Goal: Task Accomplishment & Management: Complete application form

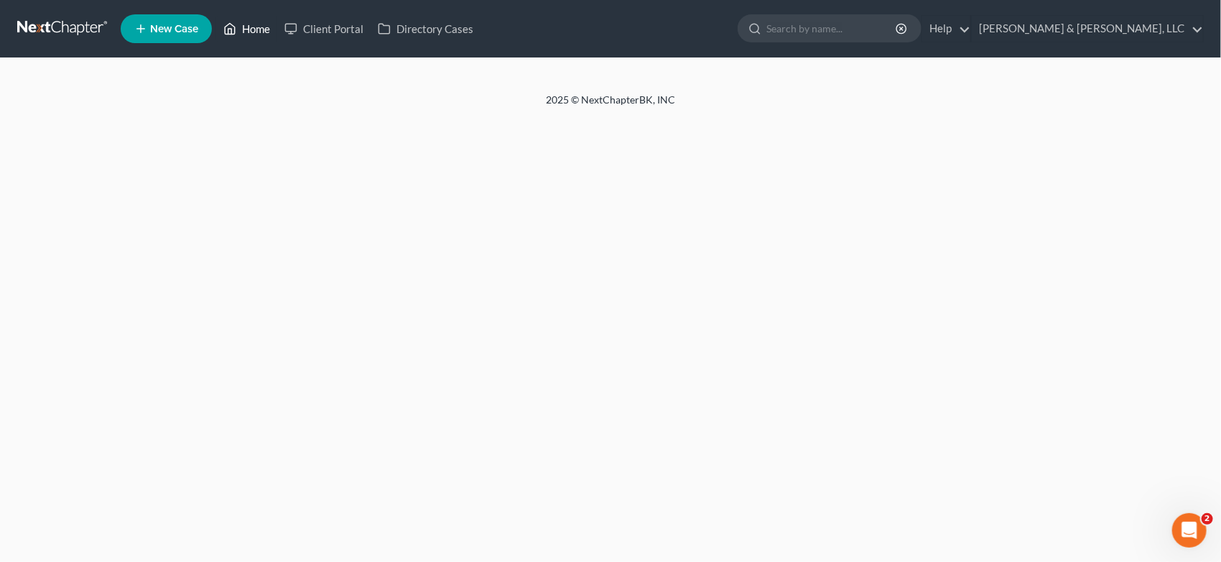
click at [254, 26] on link "Home" at bounding box center [246, 29] width 61 height 26
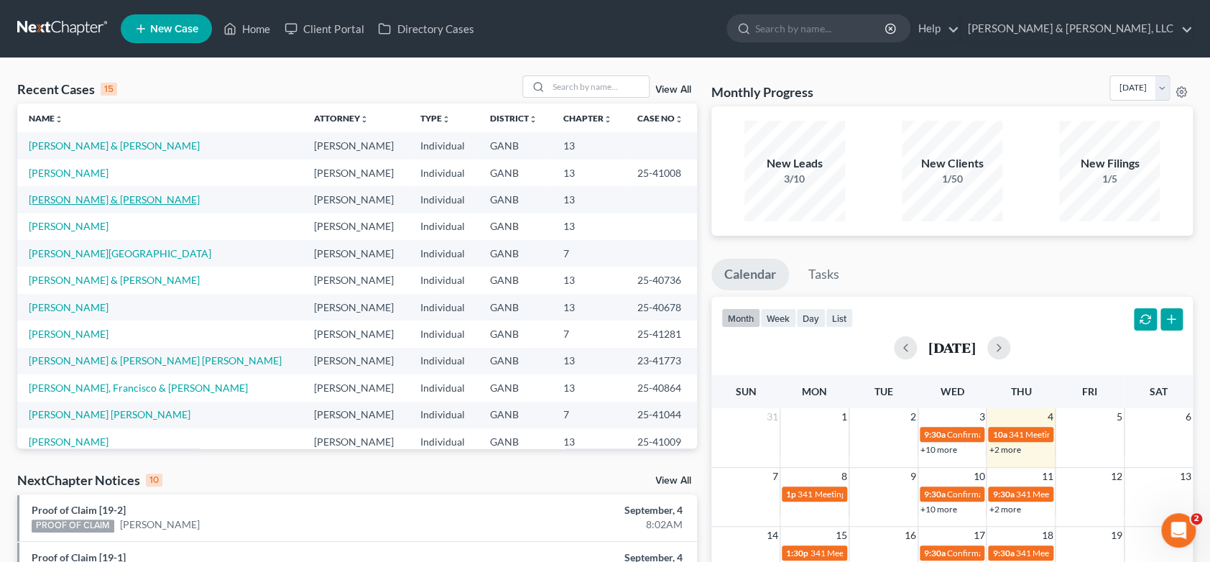
click at [124, 198] on link "[PERSON_NAME] & [PERSON_NAME]" at bounding box center [114, 199] width 171 height 12
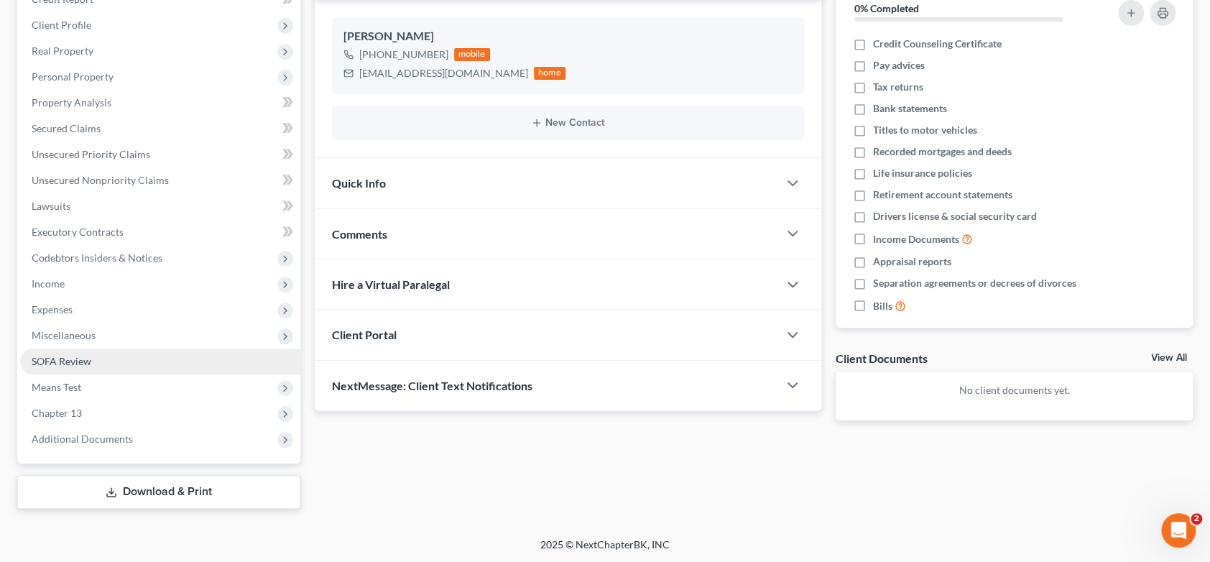
scroll to position [190, 0]
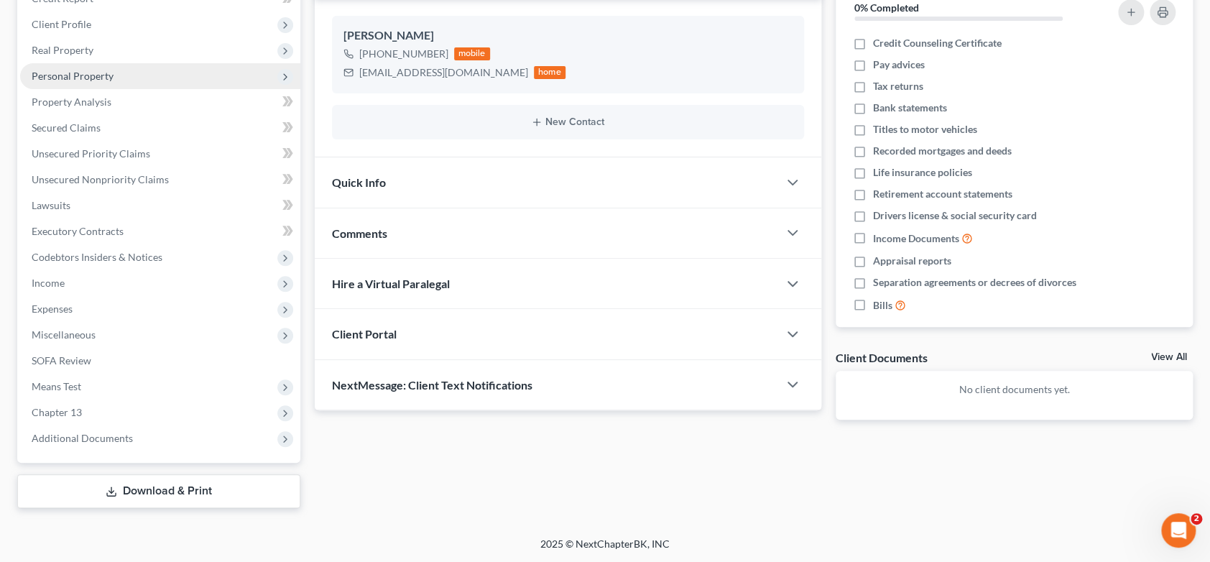
click at [95, 70] on span "Personal Property" at bounding box center [73, 76] width 82 height 12
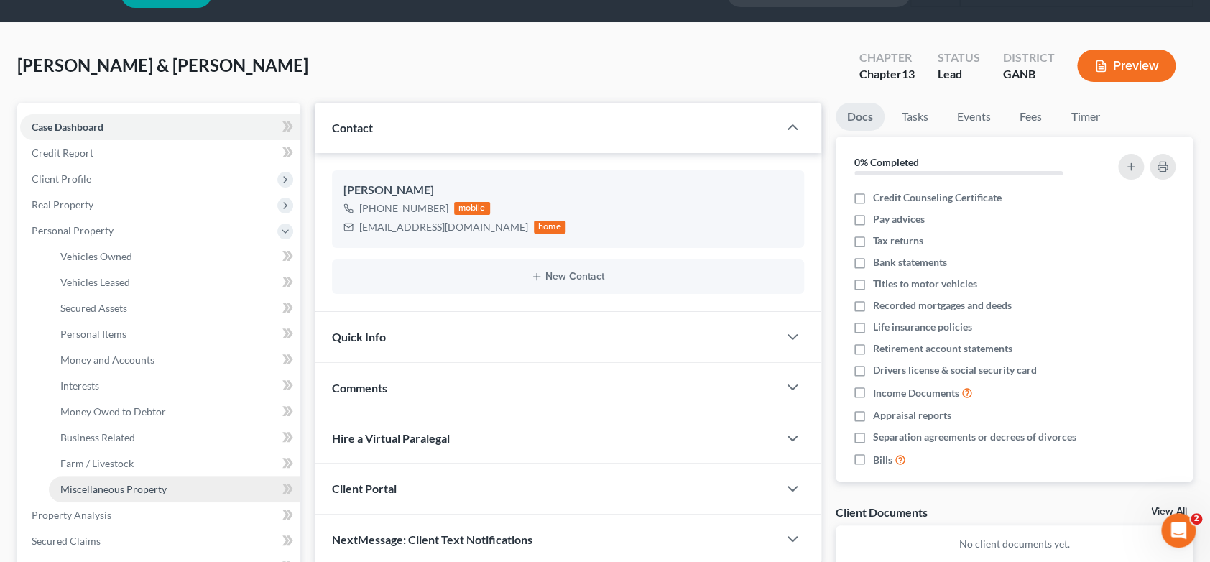
scroll to position [29, 0]
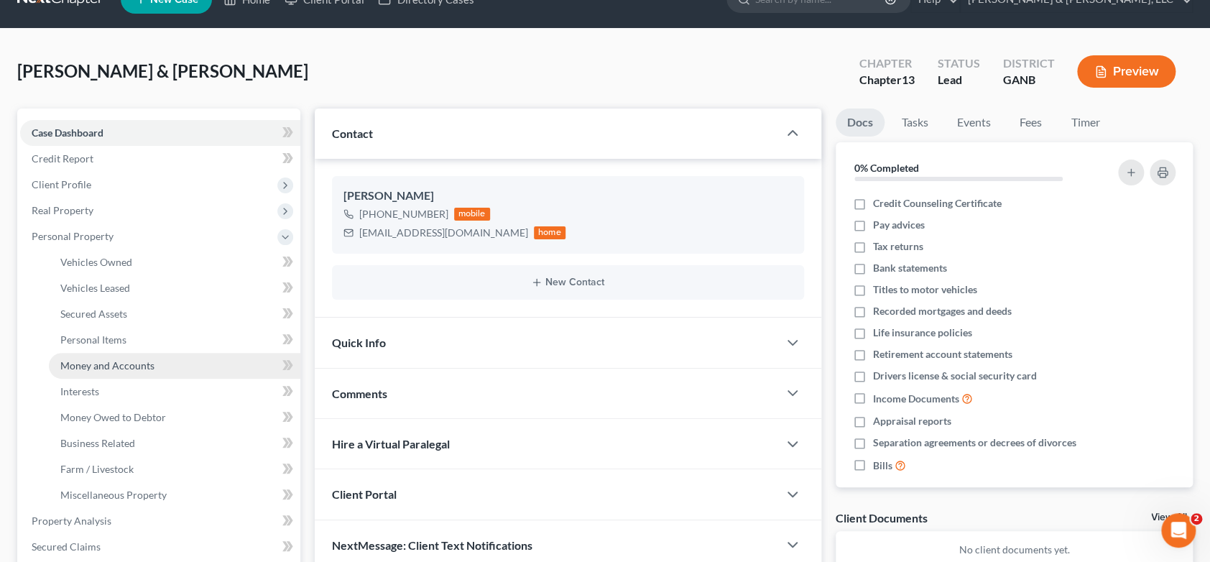
click at [108, 363] on span "Money and Accounts" at bounding box center [107, 365] width 94 height 12
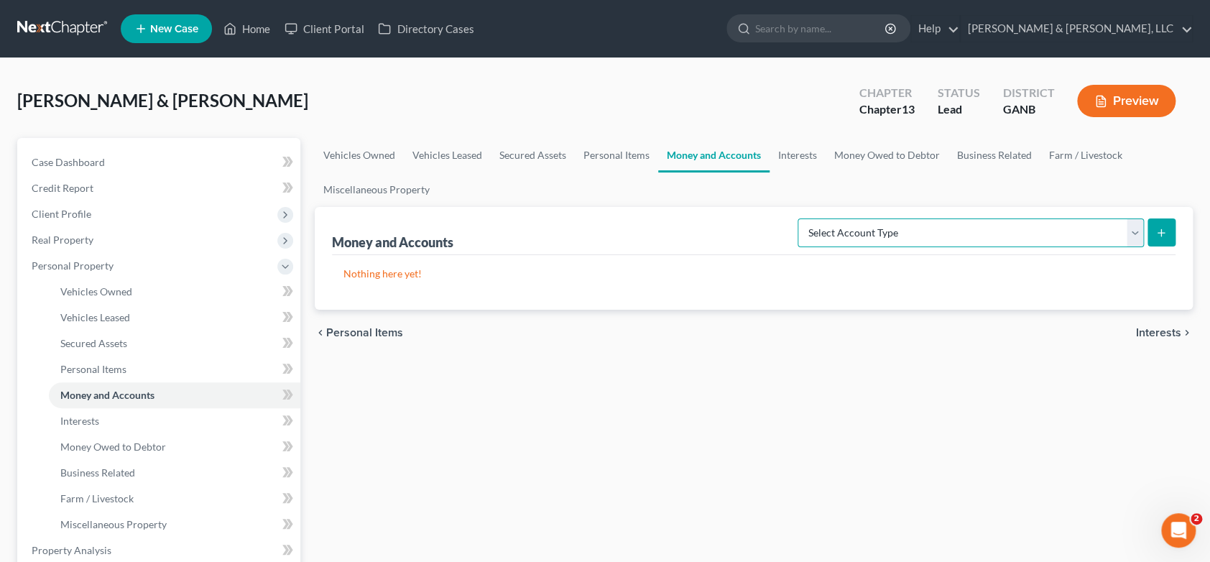
click at [1133, 228] on select "Select Account Type Brokerage (A/B: 18, SOFA: 20) Cash on Hand (A/B: 16) Certif…" at bounding box center [970, 232] width 346 height 29
select select "checking"
click at [801, 218] on select "Select Account Type Brokerage (A/B: 18, SOFA: 20) Cash on Hand (A/B: 16) Certif…" at bounding box center [970, 232] width 346 height 29
click at [1166, 233] on icon "submit" at bounding box center [1160, 232] width 11 height 11
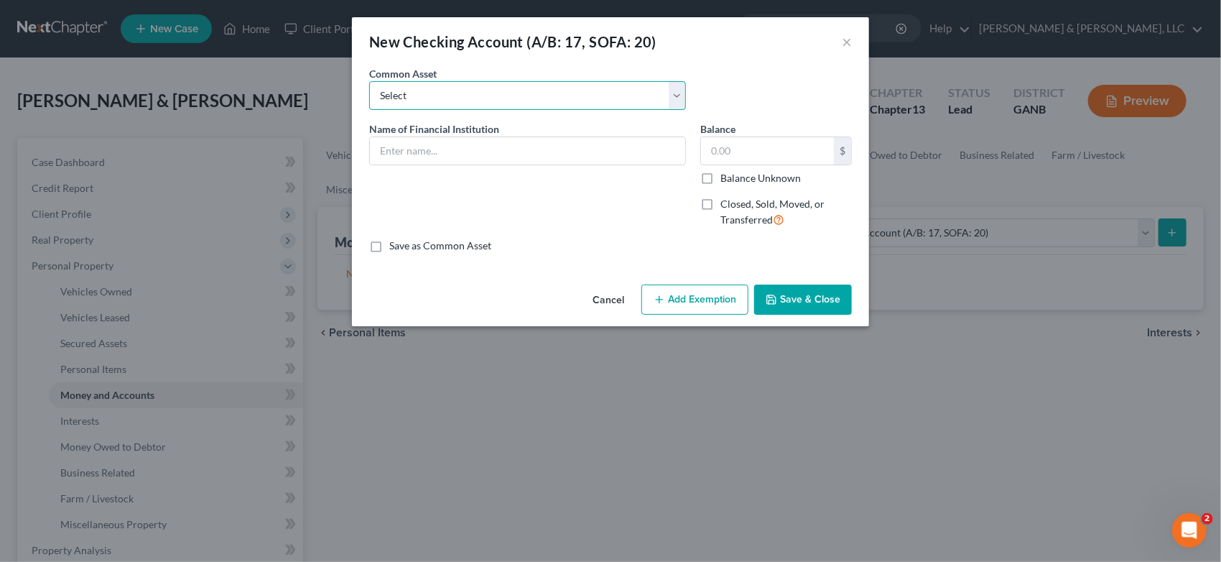
click at [672, 93] on select "Select Bank Account Regions Bank Bank of America Checking Account" at bounding box center [527, 95] width 317 height 29
select select "3"
click at [369, 81] on select "Select Bank Account Regions Bank Bank of America Checking Account" at bounding box center [527, 95] width 317 height 29
type input "Checking Account"
type input "200.00"
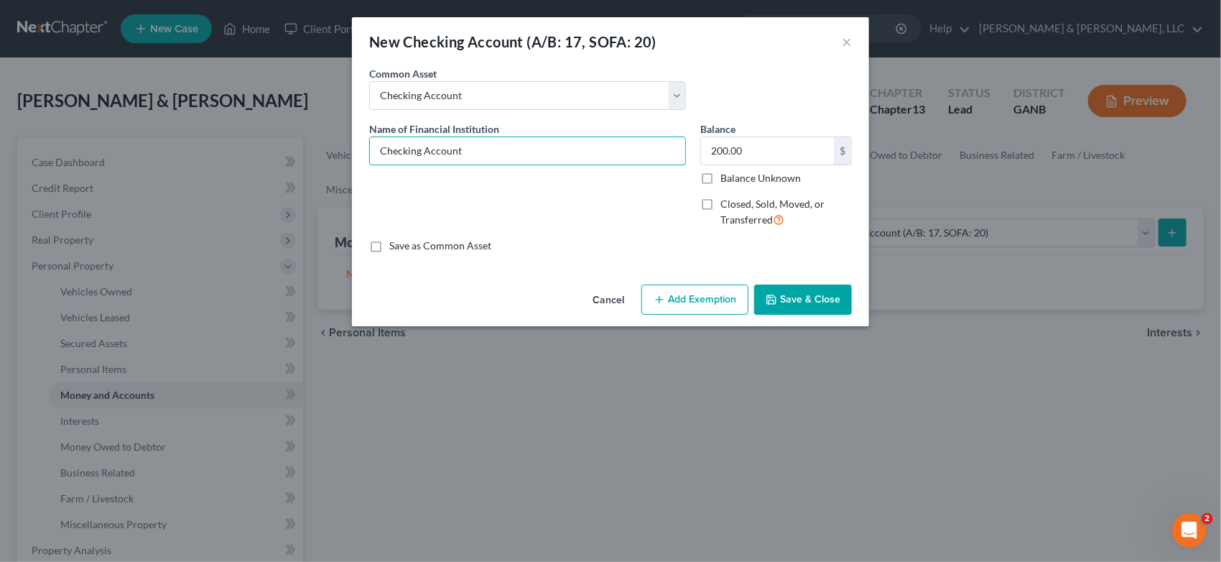
drag, startPoint x: 498, startPoint y: 149, endPoint x: 274, endPoint y: 177, distance: 225.7
click at [274, 177] on div "New Checking Account (A/B: 17, SOFA: 20) × An exemption set must first be selec…" at bounding box center [610, 281] width 1221 height 562
type input "United Community"
click at [694, 300] on button "Add Exemption" at bounding box center [694, 299] width 107 height 30
select select "2"
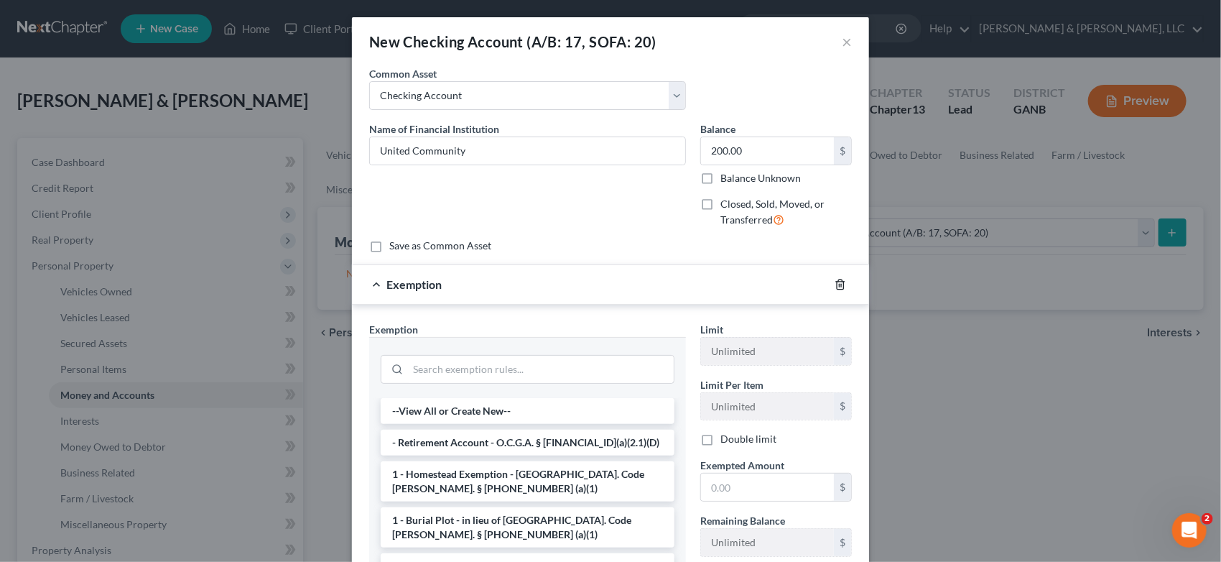
click at [837, 283] on icon "button" at bounding box center [840, 284] width 11 height 11
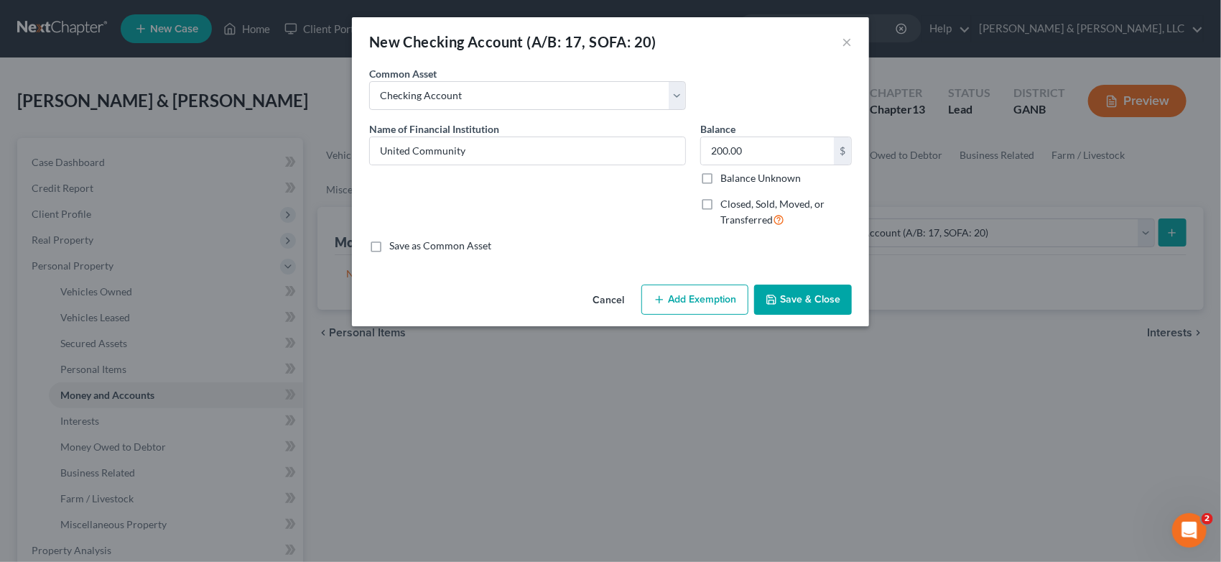
click at [830, 300] on button "Save & Close" at bounding box center [803, 299] width 98 height 30
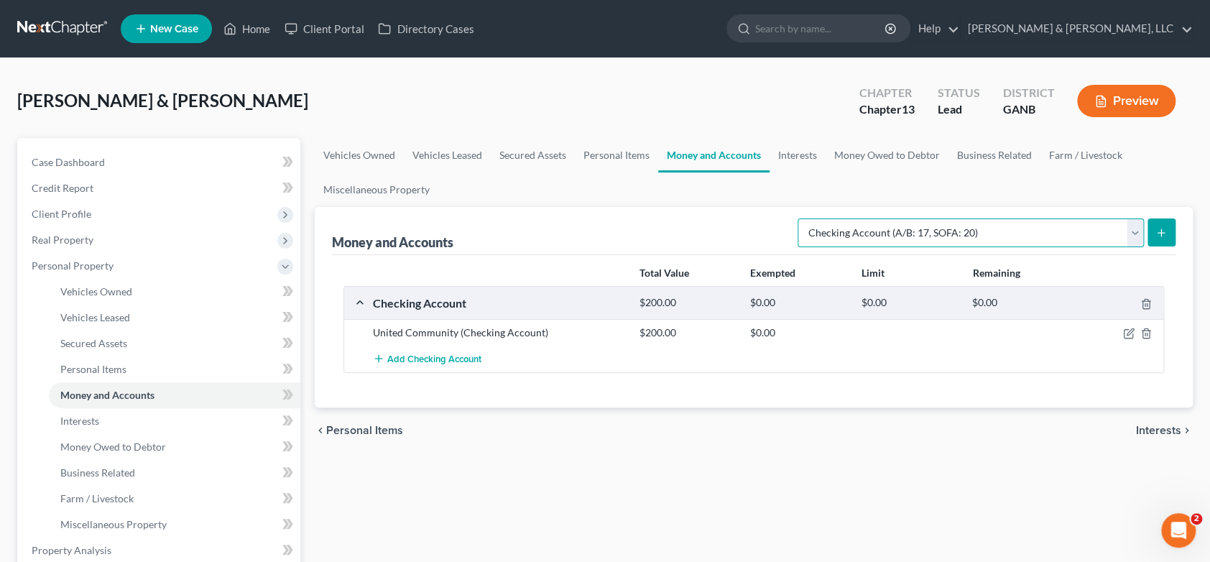
click at [1135, 231] on select "Select Account Type Brokerage (A/B: 18, SOFA: 20) Cash on Hand (A/B: 16) Certif…" at bounding box center [970, 232] width 346 height 29
select select "savings"
click at [801, 218] on select "Select Account Type Brokerage (A/B: 18, SOFA: 20) Cash on Hand (A/B: 16) Certif…" at bounding box center [970, 232] width 346 height 29
click at [1162, 228] on icon "submit" at bounding box center [1160, 232] width 11 height 11
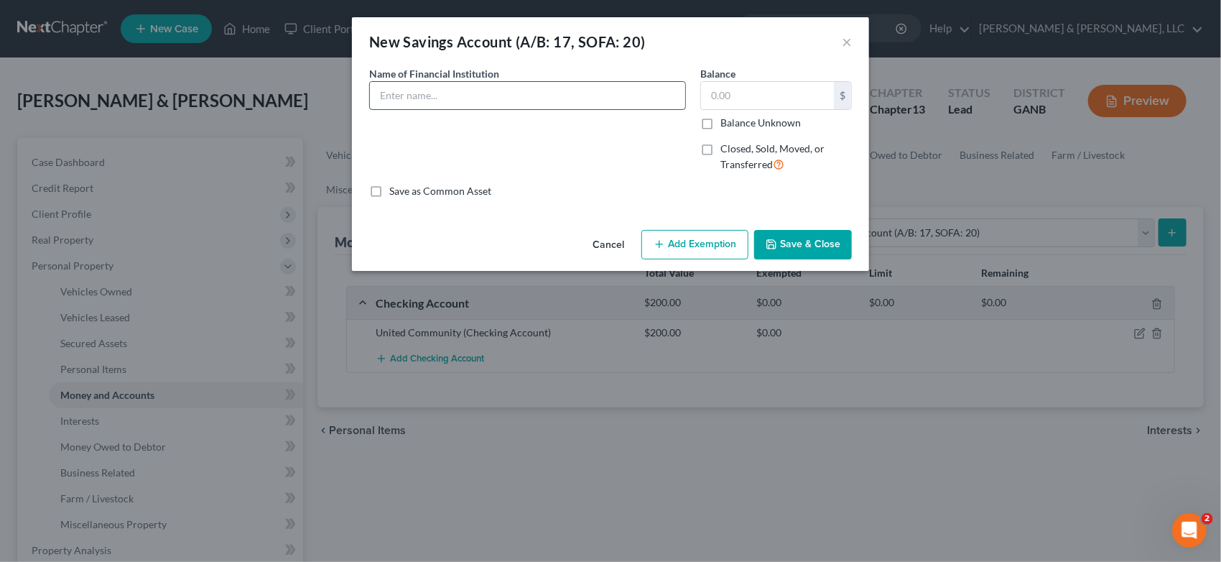
click at [411, 91] on input "text" at bounding box center [527, 95] width 315 height 27
type input "United Community"
click at [810, 244] on button "Save & Close" at bounding box center [803, 245] width 98 height 30
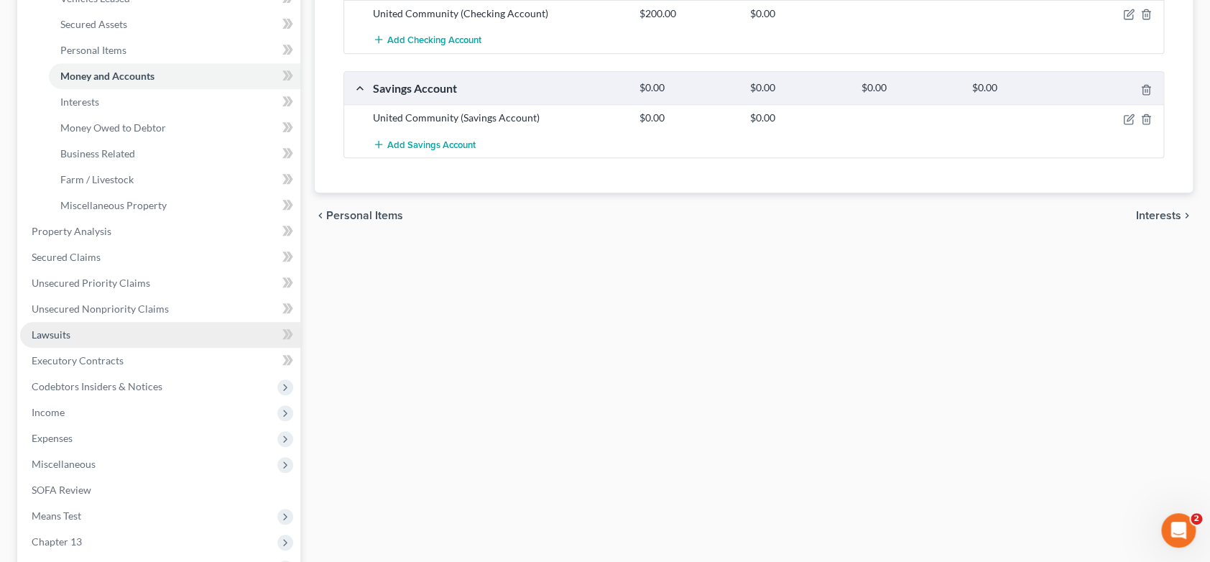
scroll to position [399, 0]
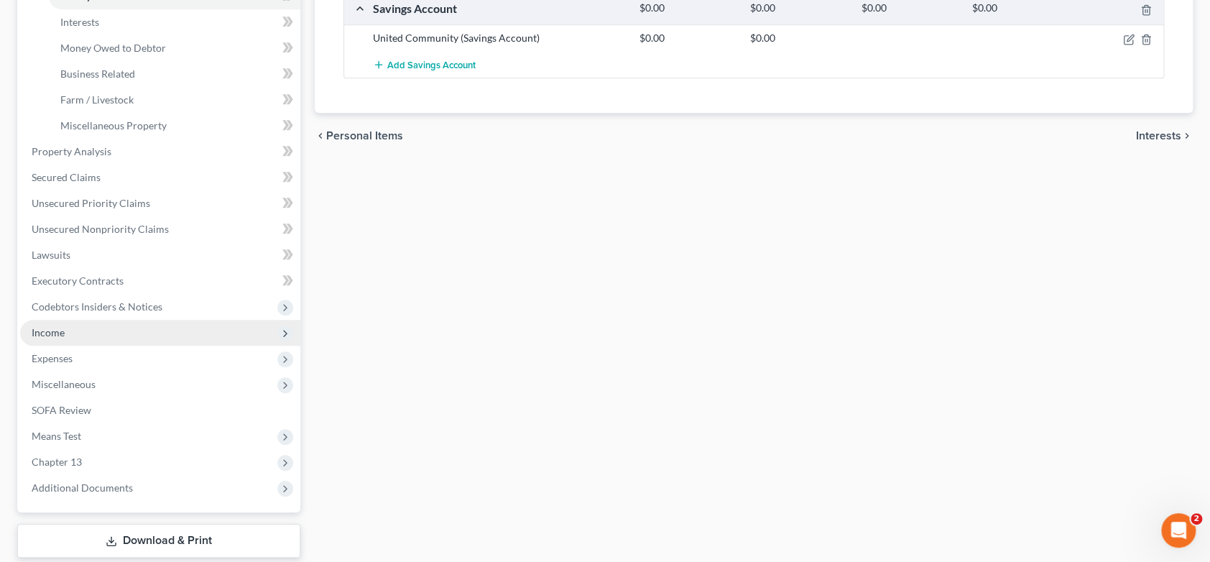
click at [51, 330] on span "Income" at bounding box center [48, 332] width 33 height 12
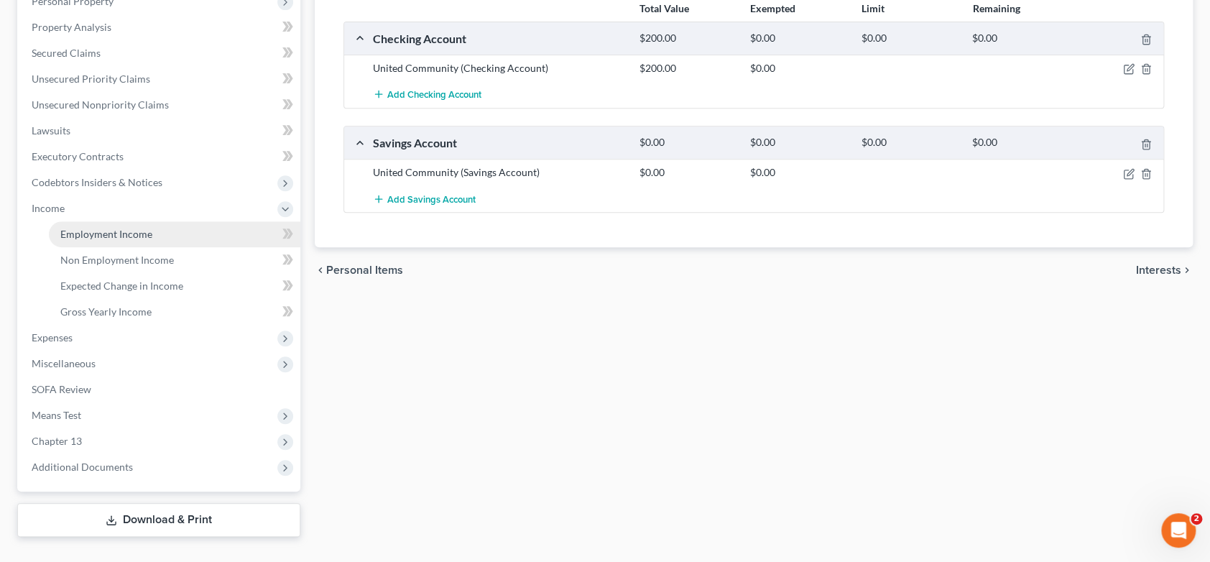
scroll to position [293, 0]
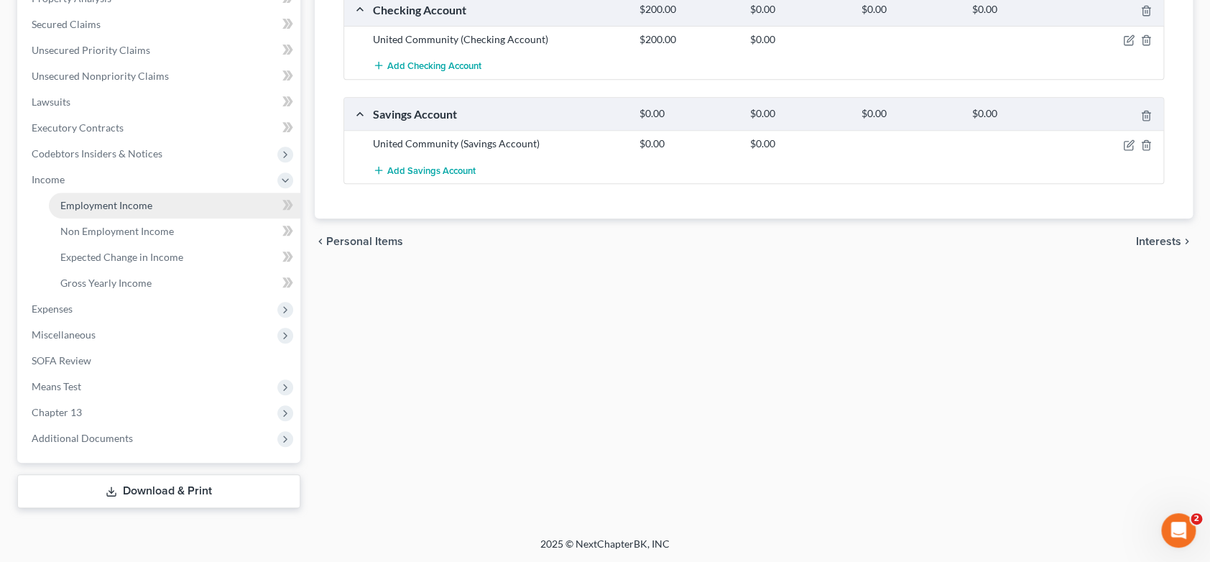
click at [144, 205] on span "Employment Income" at bounding box center [106, 205] width 92 height 12
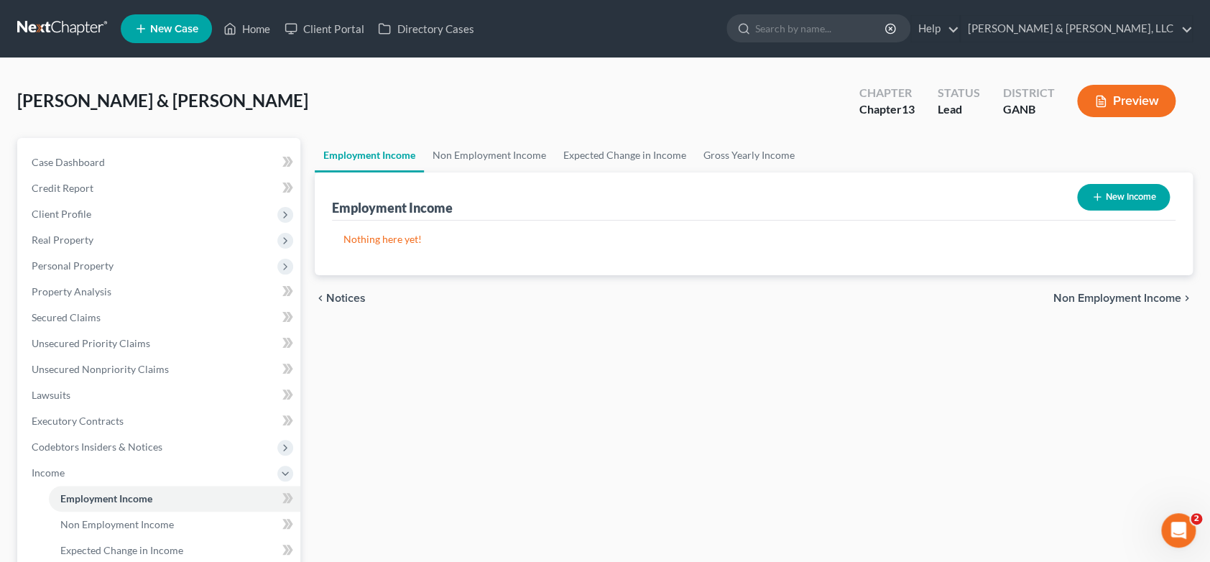
click at [1095, 194] on icon "button" at bounding box center [1096, 196] width 11 height 11
select select "0"
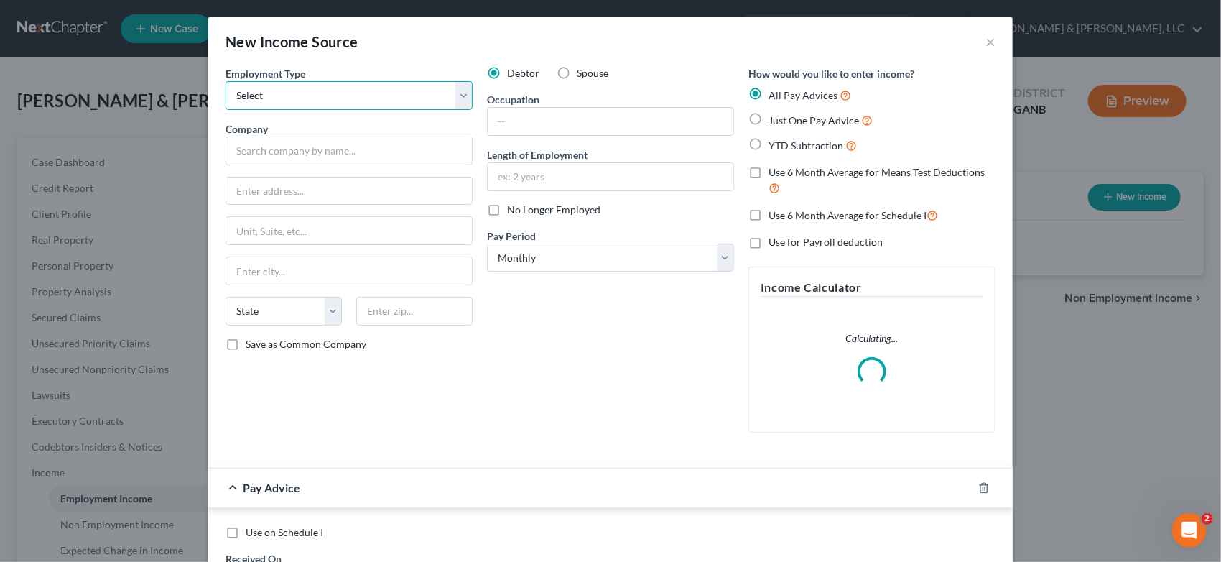
click at [458, 89] on select "Select Full or [DEMOGRAPHIC_DATA] Employment Self Employment" at bounding box center [349, 95] width 247 height 29
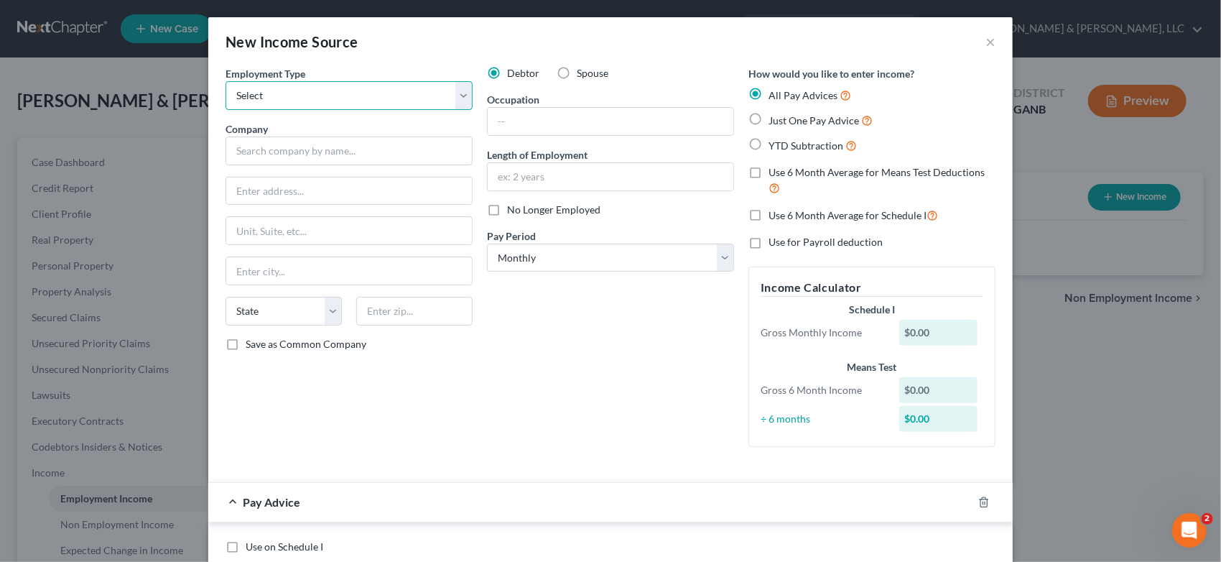
select select "0"
click at [226, 81] on select "Select Full or [DEMOGRAPHIC_DATA] Employment Self Employment" at bounding box center [349, 95] width 247 height 29
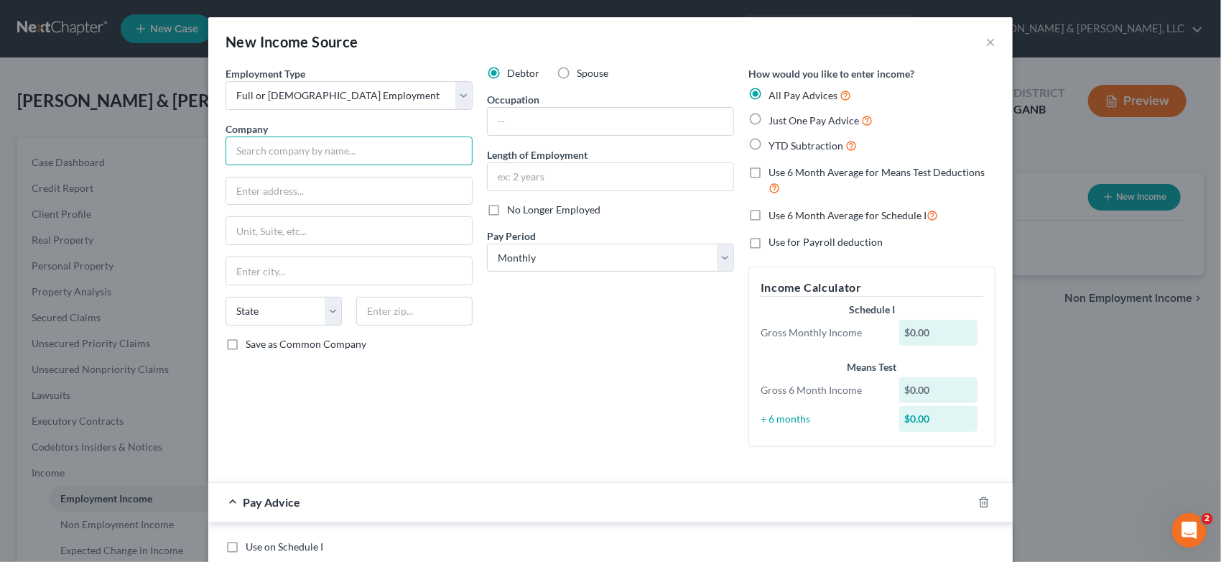
click at [276, 151] on input "text" at bounding box center [349, 150] width 247 height 29
click at [247, 155] on input "text" at bounding box center [349, 150] width 247 height 29
type input "[PERSON_NAME] Eatable Delinghts"
type input "[STREET_ADDRESS][PERSON_NAME]"
type input "Trion"
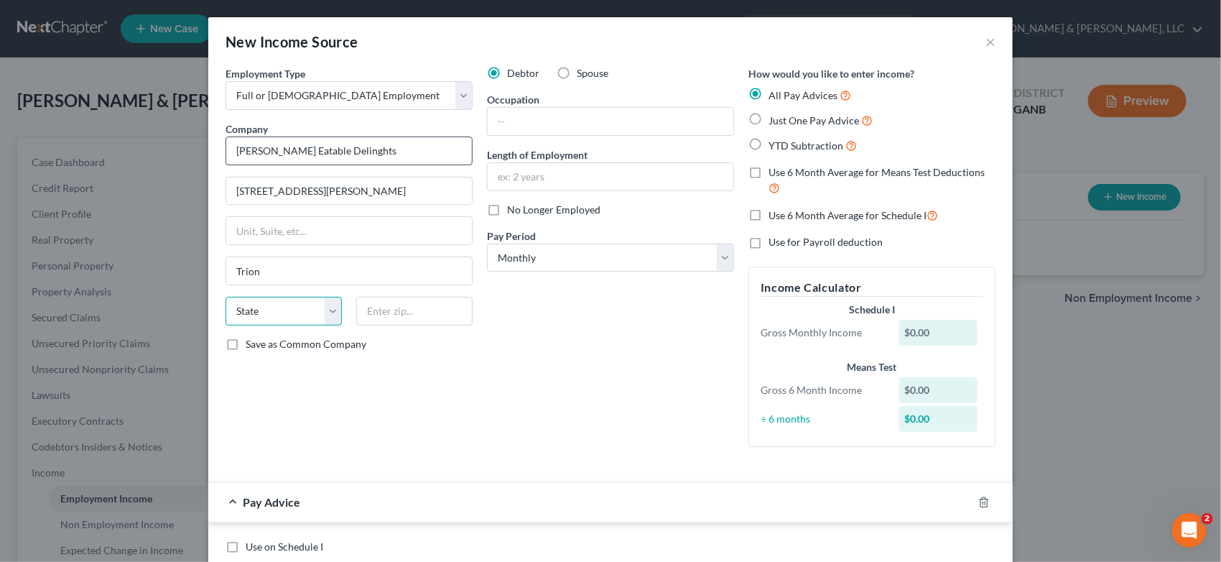
select select "10"
type input "30753"
click at [543, 119] on input "text" at bounding box center [611, 121] width 246 height 27
type input "Owner"
click at [769, 114] on label "Just One Pay Advice" at bounding box center [821, 120] width 104 height 17
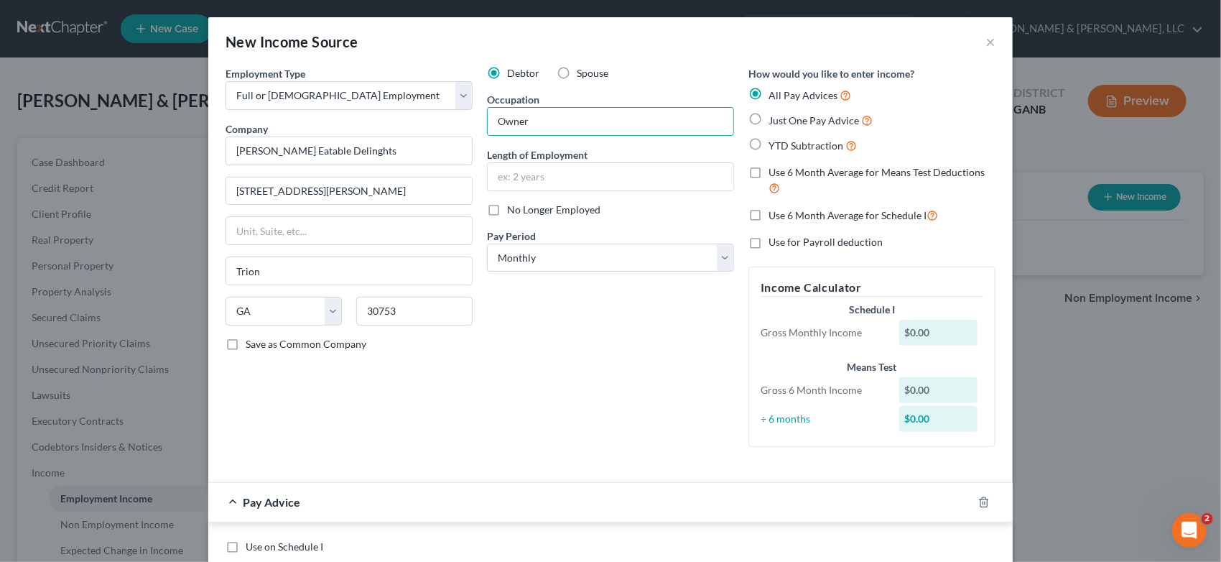
click at [774, 114] on input "Just One Pay Advice" at bounding box center [778, 116] width 9 height 9
radio input "true"
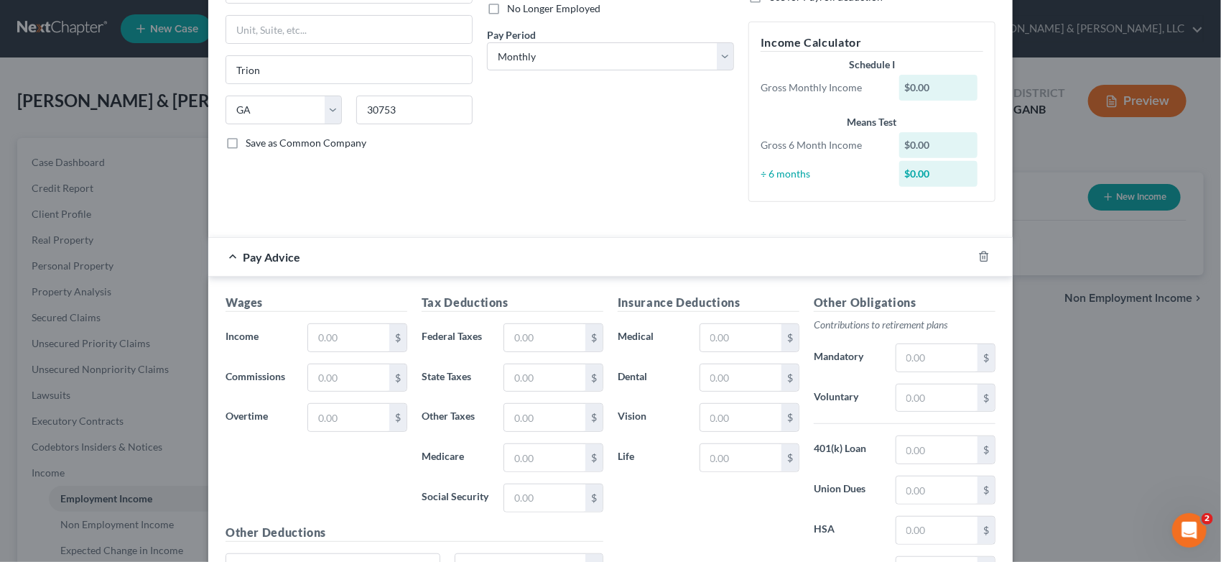
scroll to position [239, 0]
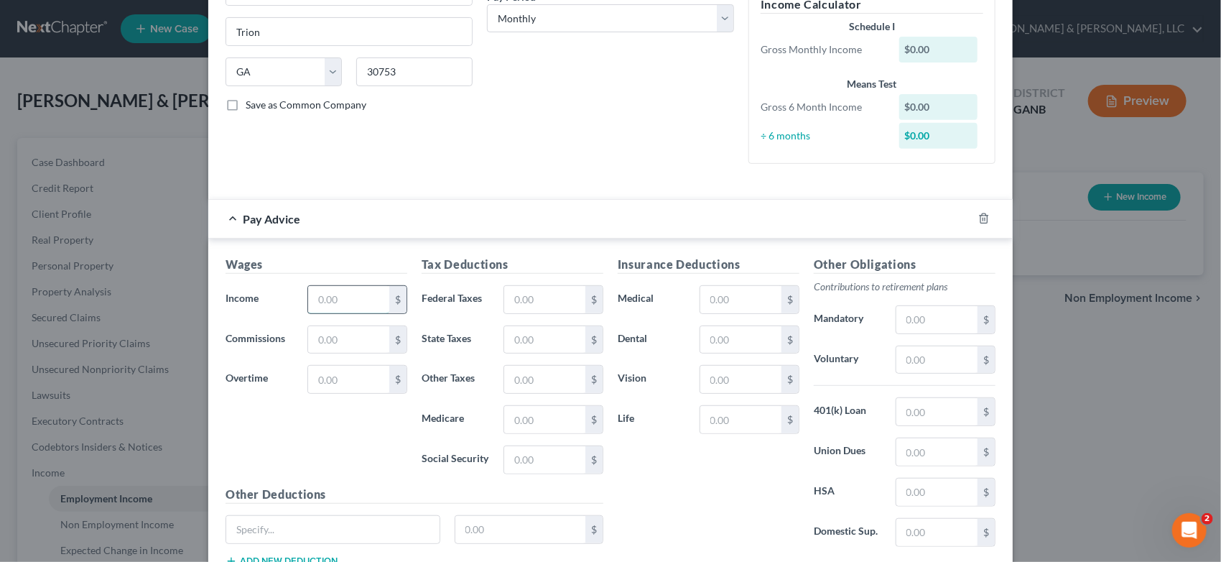
click at [349, 296] on input "text" at bounding box center [348, 299] width 81 height 27
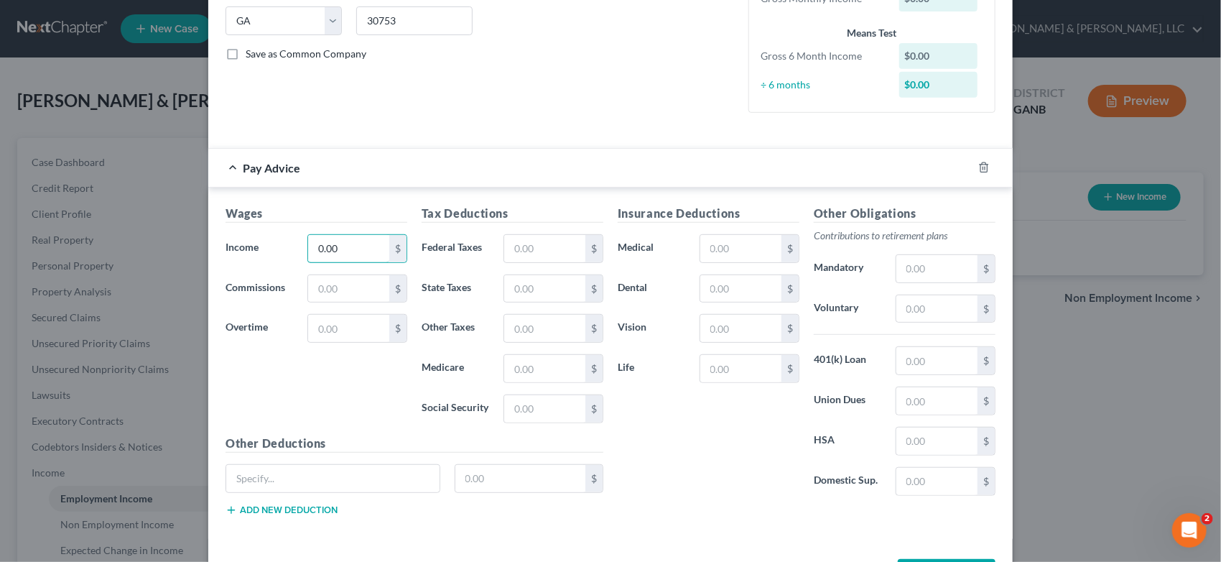
scroll to position [315, 0]
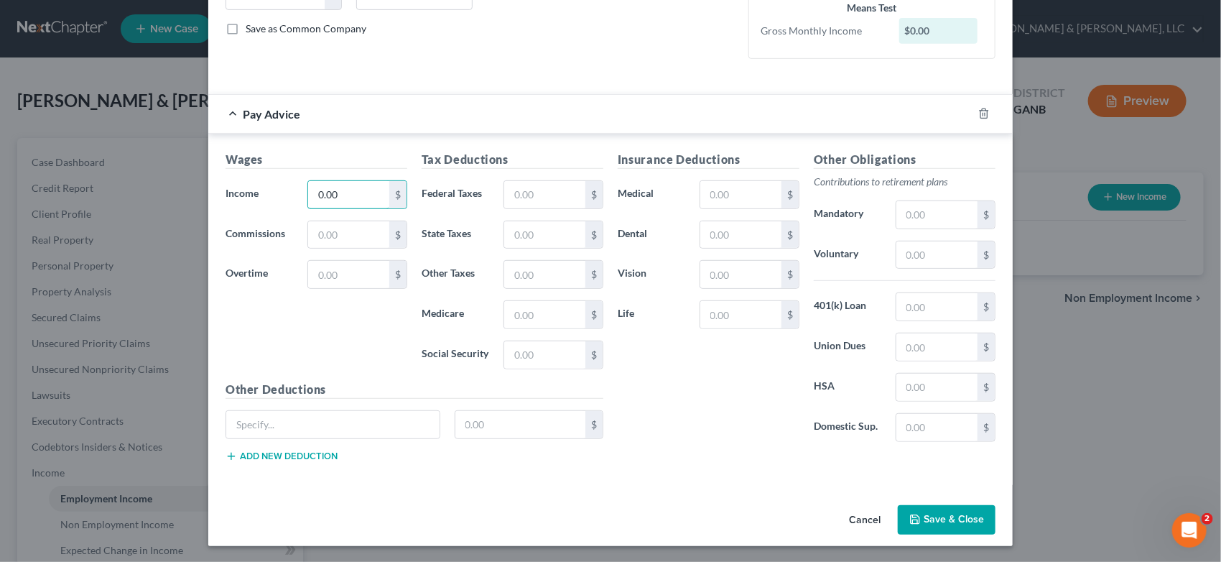
type input "0.00"
click at [950, 521] on button "Save & Close" at bounding box center [947, 520] width 98 height 30
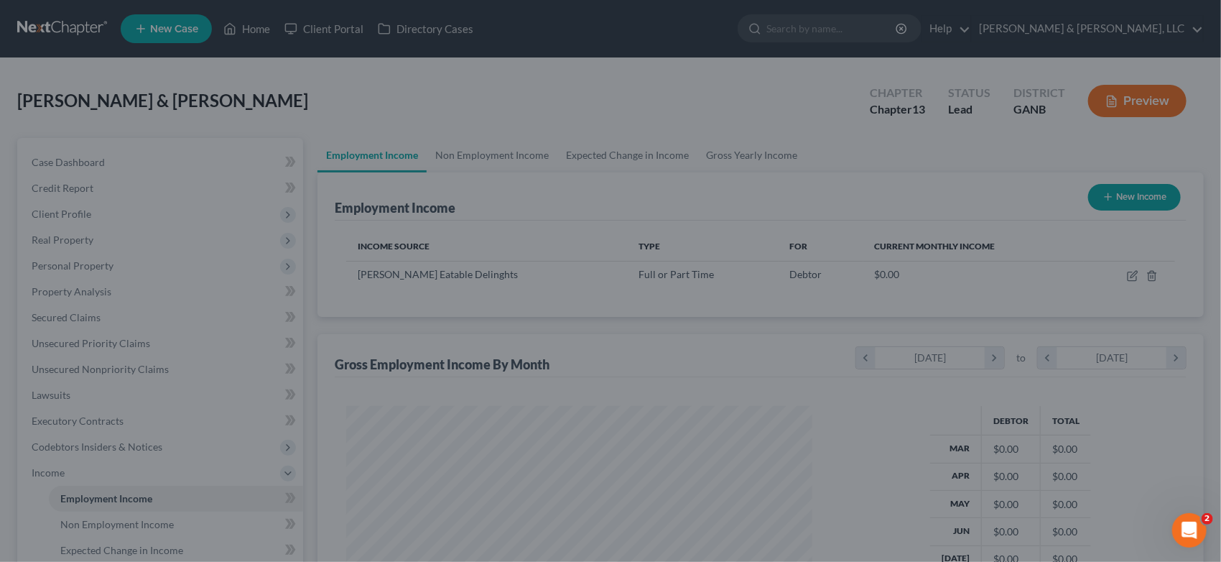
scroll to position [717976, 717738]
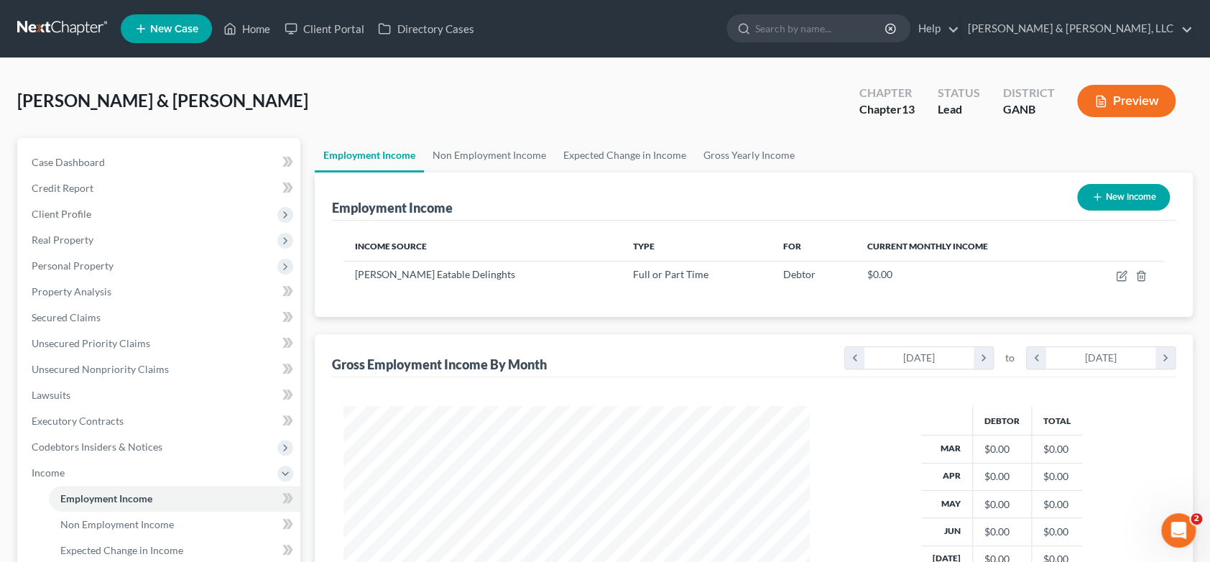
click at [1128, 194] on button "New Income" at bounding box center [1123, 197] width 93 height 27
select select "0"
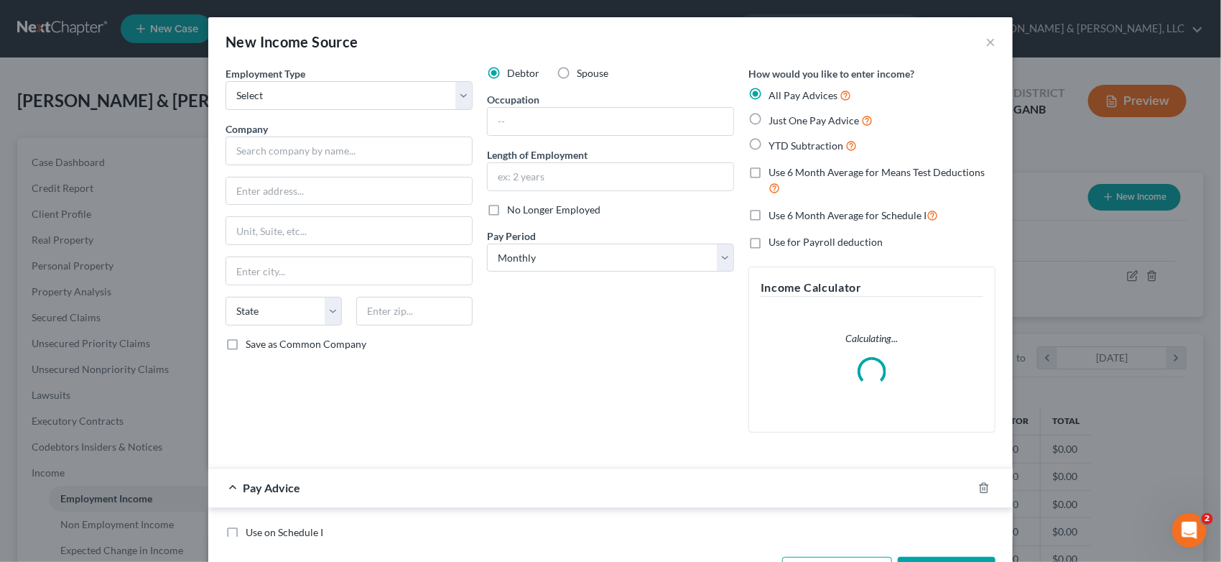
scroll to position [256, 500]
click at [451, 97] on select "Select Full or [DEMOGRAPHIC_DATA] Employment Self Employment" at bounding box center [349, 95] width 247 height 29
select select "0"
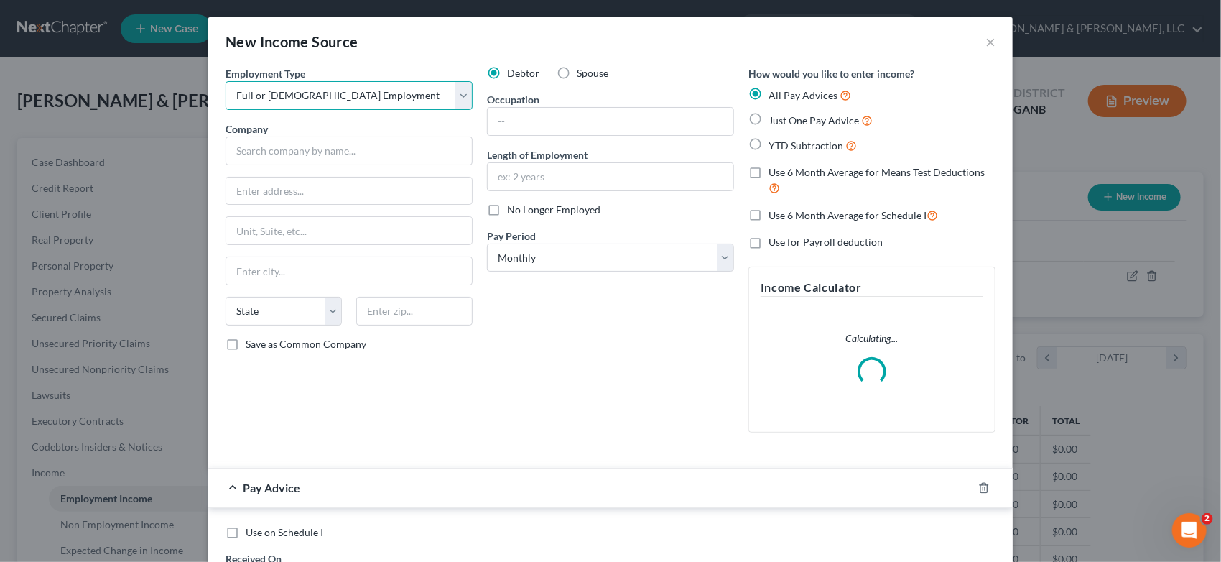
click at [226, 81] on select "Select Full or [DEMOGRAPHIC_DATA] Employment Self Employment" at bounding box center [349, 95] width 247 height 29
click at [279, 146] on input "text" at bounding box center [349, 150] width 247 height 29
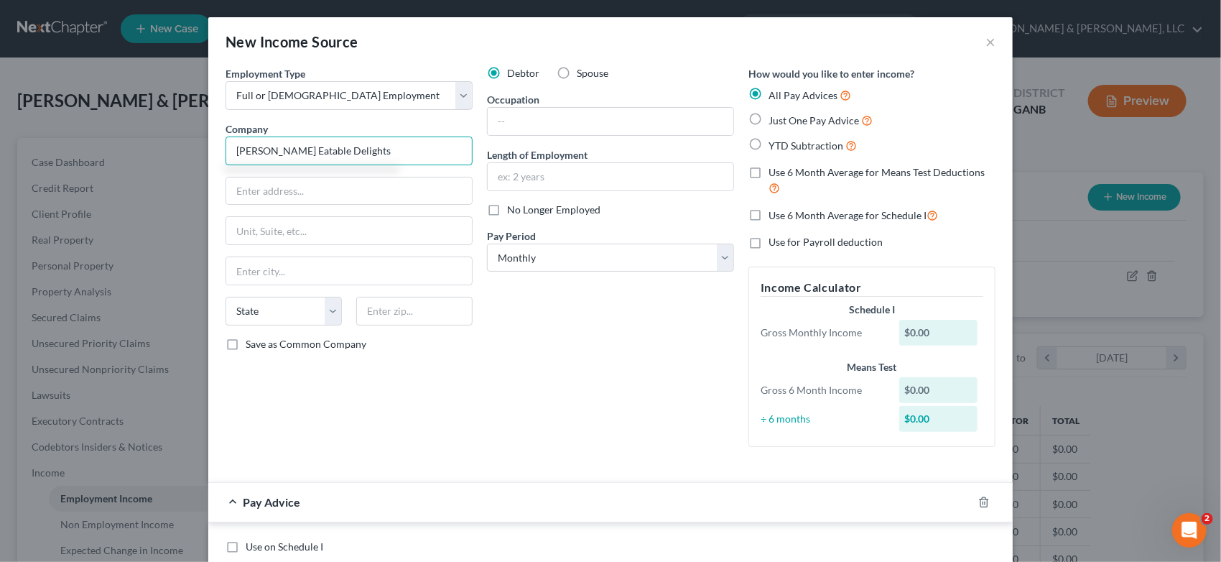
type input "[PERSON_NAME] Eatable Delights"
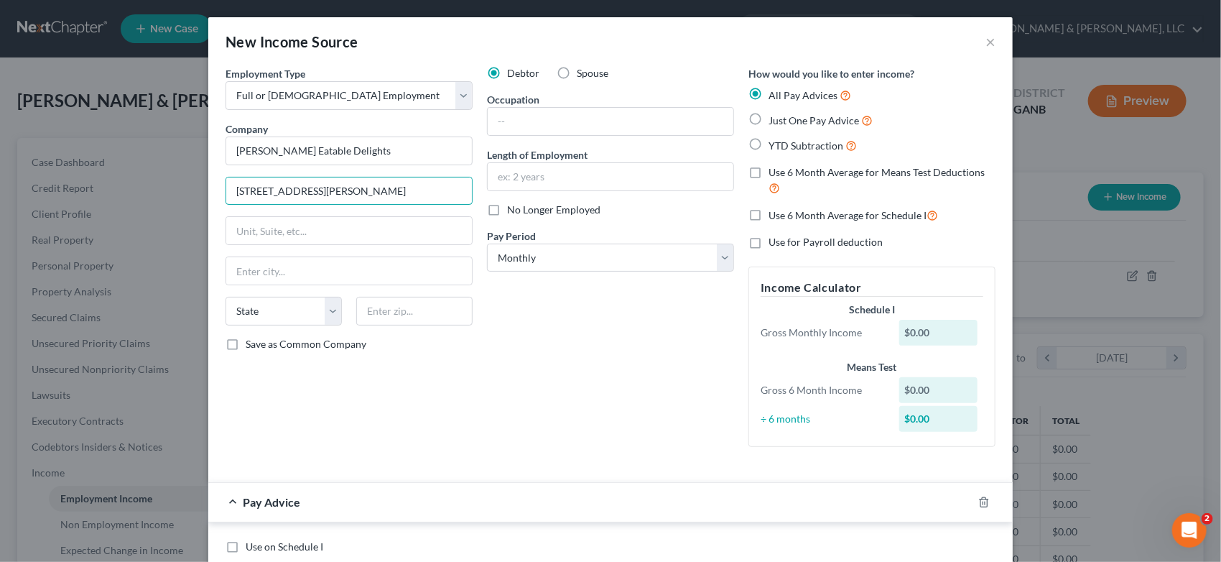
type input "[STREET_ADDRESS][PERSON_NAME]"
type input "Trion"
select select "10"
type input "30753"
click at [521, 121] on input "text" at bounding box center [611, 121] width 246 height 27
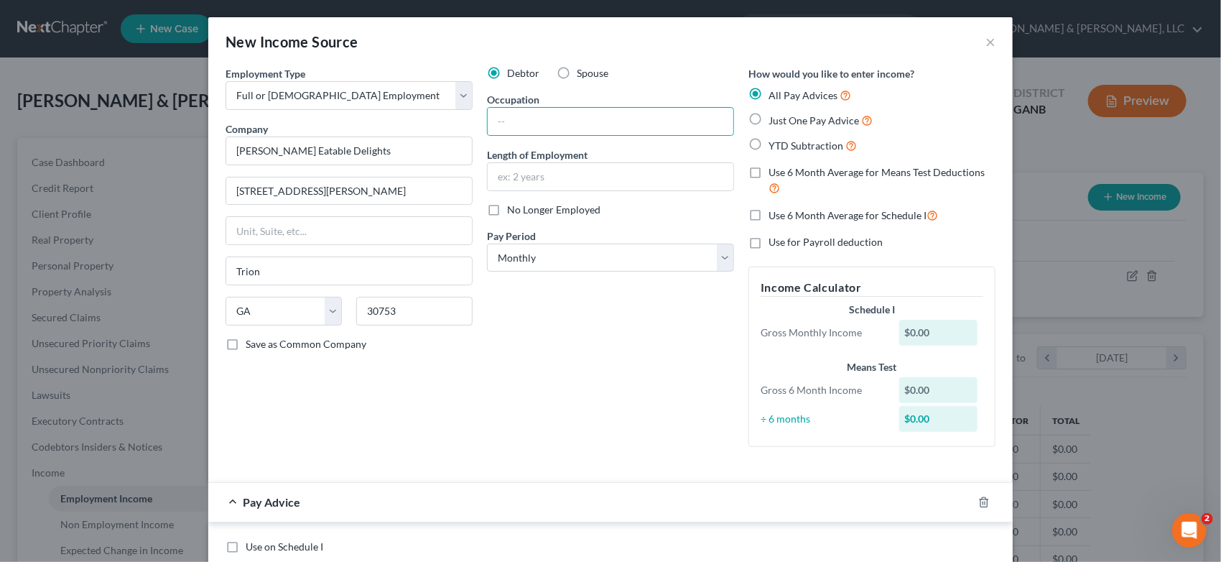
click at [577, 73] on label "Spouse" at bounding box center [593, 73] width 32 height 14
click at [582, 73] on input "Spouse" at bounding box center [586, 70] width 9 height 9
radio input "true"
click at [519, 121] on input "text" at bounding box center [611, 121] width 246 height 27
type input "Owner"
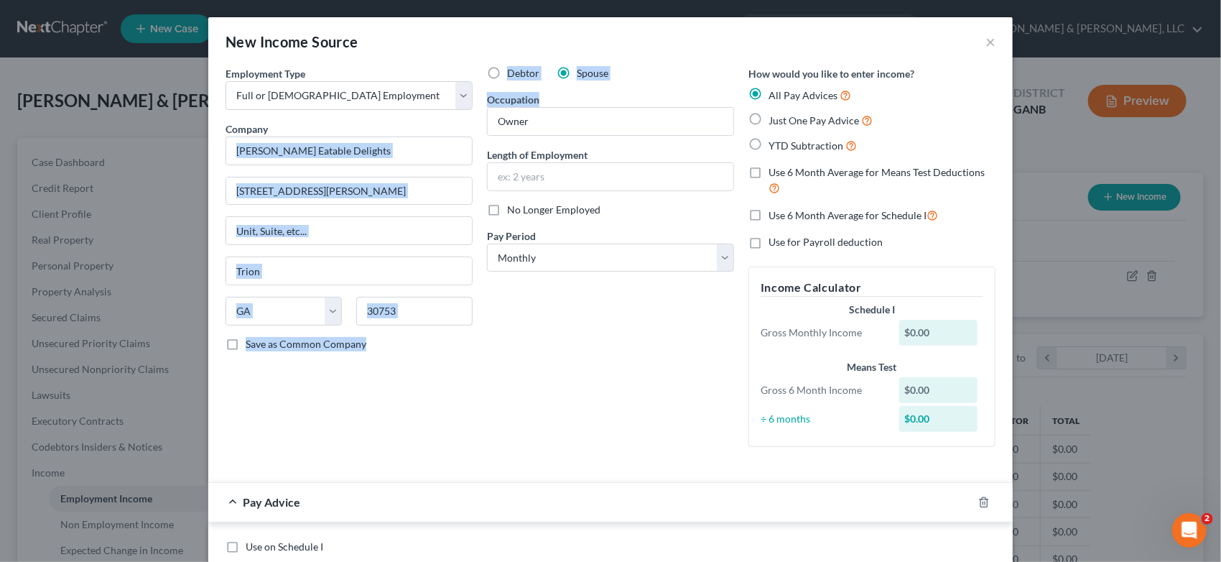
drag, startPoint x: 566, startPoint y: 107, endPoint x: 422, endPoint y: 123, distance: 144.5
click at [422, 123] on div "Employment Type * Select Full or [DEMOGRAPHIC_DATA] Employment Self Employment …" at bounding box center [610, 268] width 784 height 404
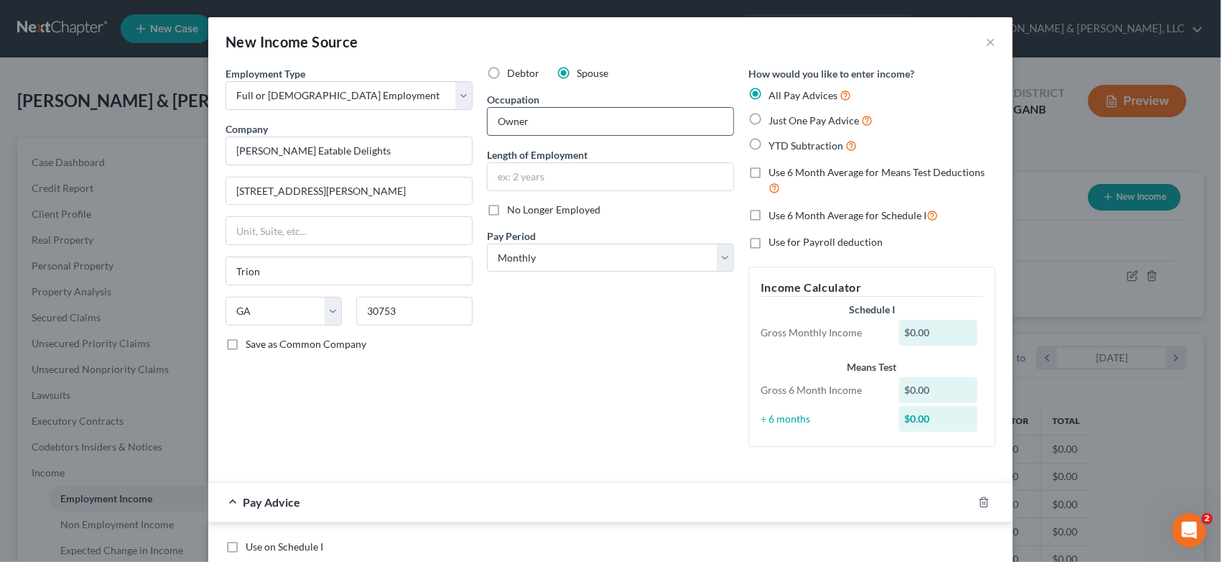
click at [534, 122] on input "Owner" at bounding box center [611, 121] width 246 height 27
click at [769, 116] on label "Just One Pay Advice" at bounding box center [821, 120] width 104 height 17
click at [774, 116] on input "Just One Pay Advice" at bounding box center [778, 116] width 9 height 9
radio input "true"
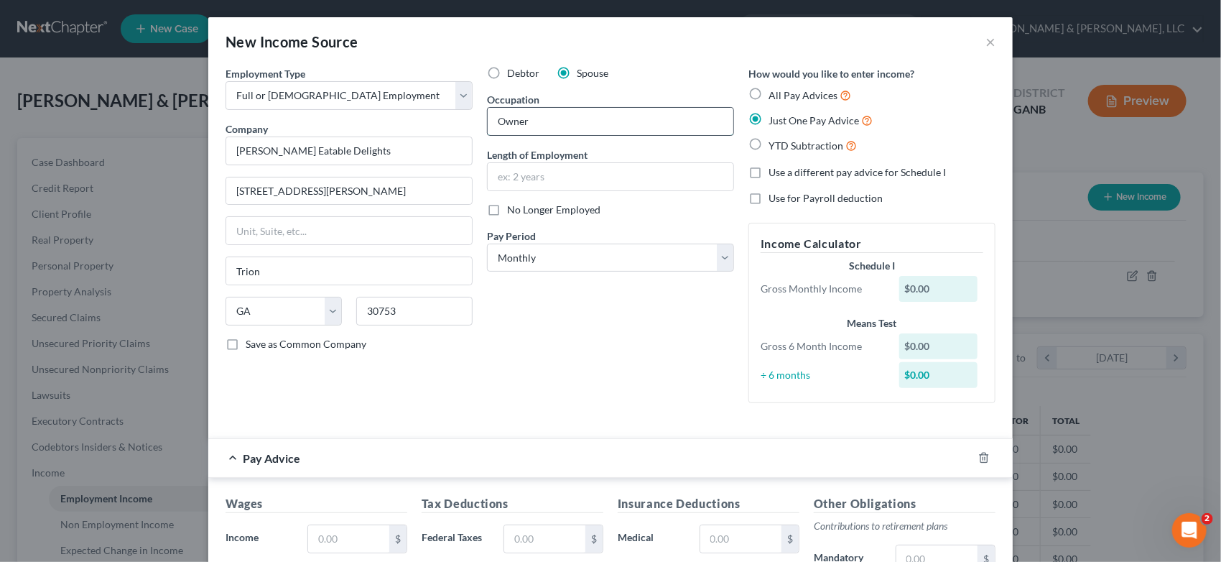
click at [539, 125] on input "Owner" at bounding box center [611, 121] width 246 height 27
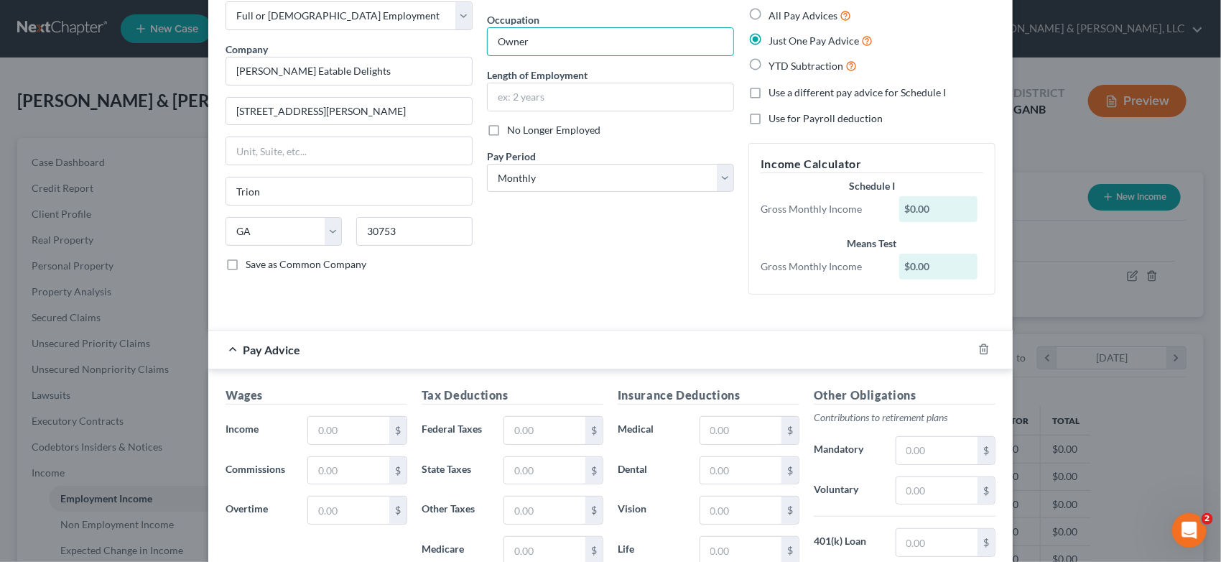
scroll to position [159, 0]
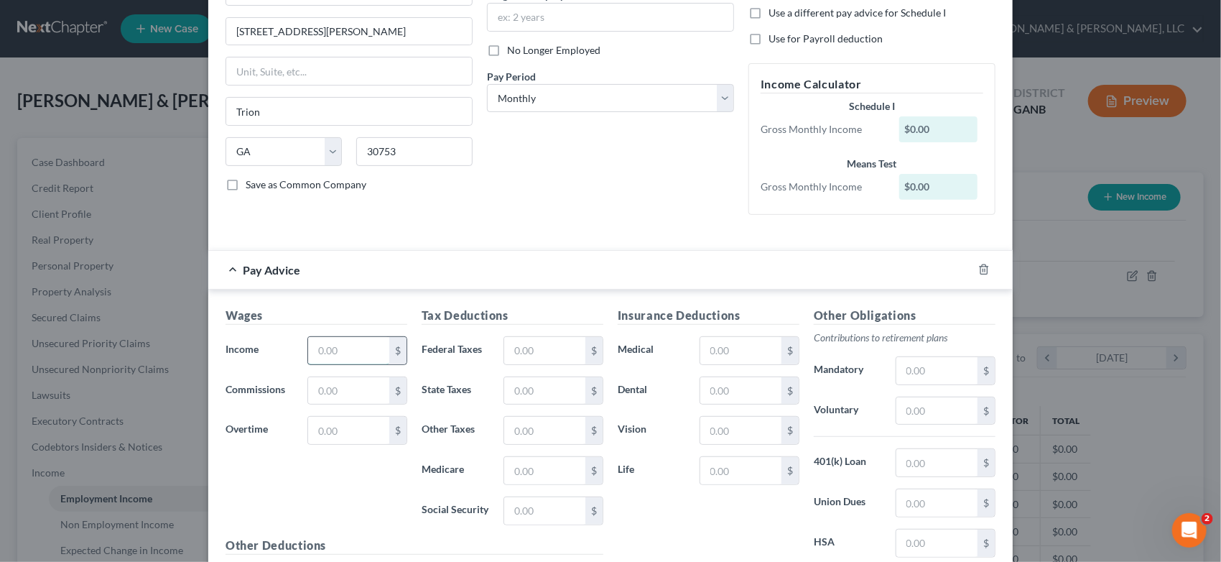
click at [356, 353] on input "text" at bounding box center [348, 350] width 81 height 27
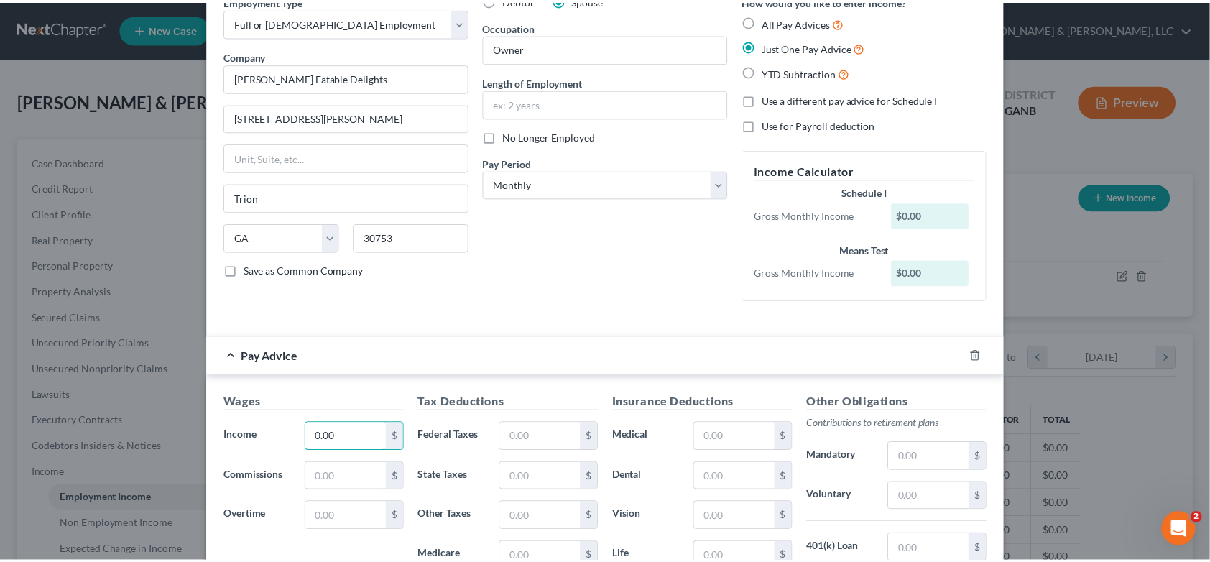
scroll to position [315, 0]
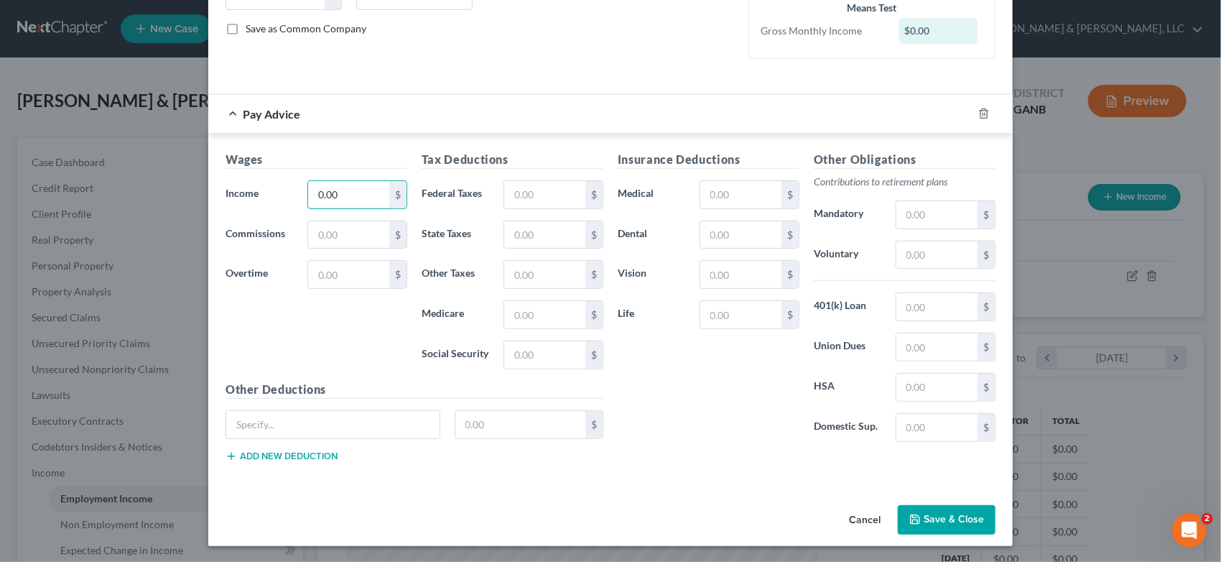
type input "0.00"
click at [944, 519] on button "Save & Close" at bounding box center [947, 520] width 98 height 30
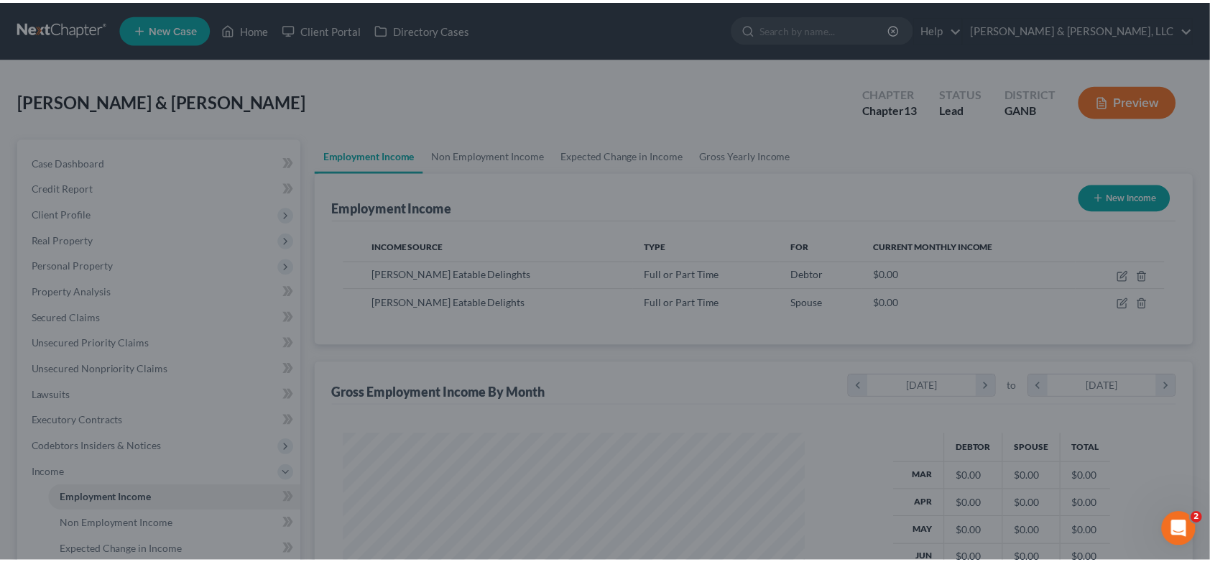
scroll to position [717976, 717738]
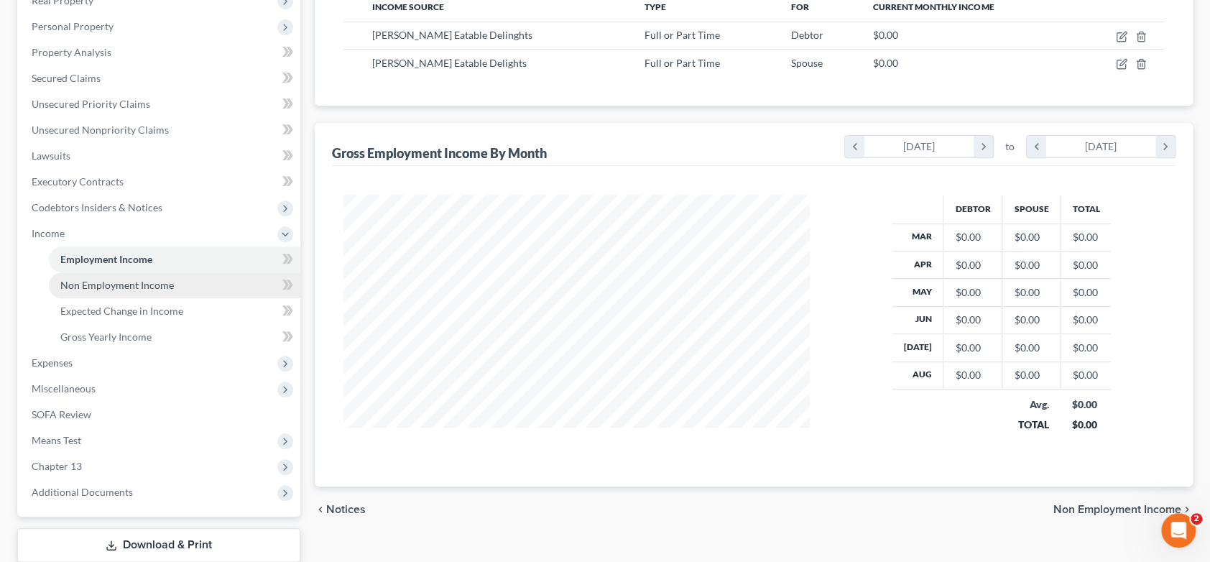
click at [138, 283] on span "Non Employment Income" at bounding box center [116, 285] width 113 height 12
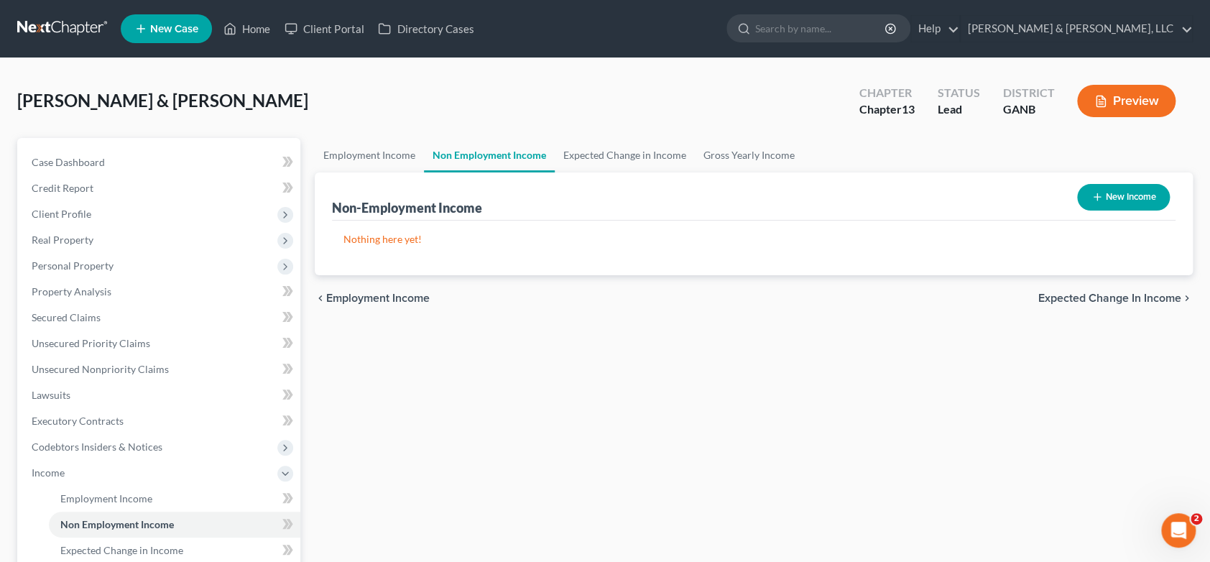
click at [1123, 193] on button "New Income" at bounding box center [1123, 197] width 93 height 27
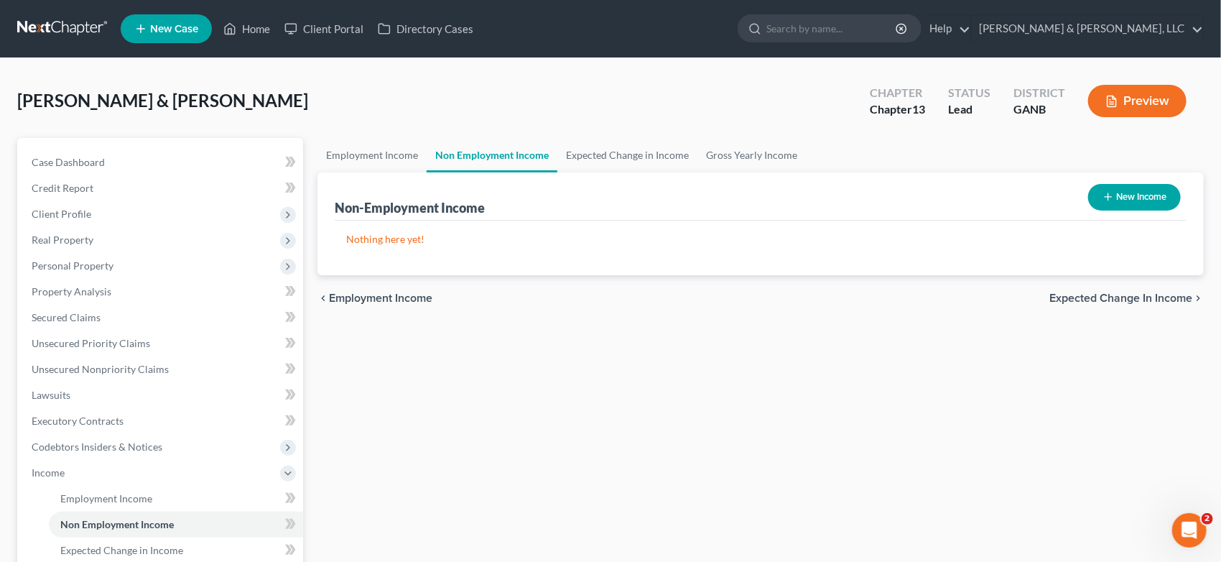
select select "0"
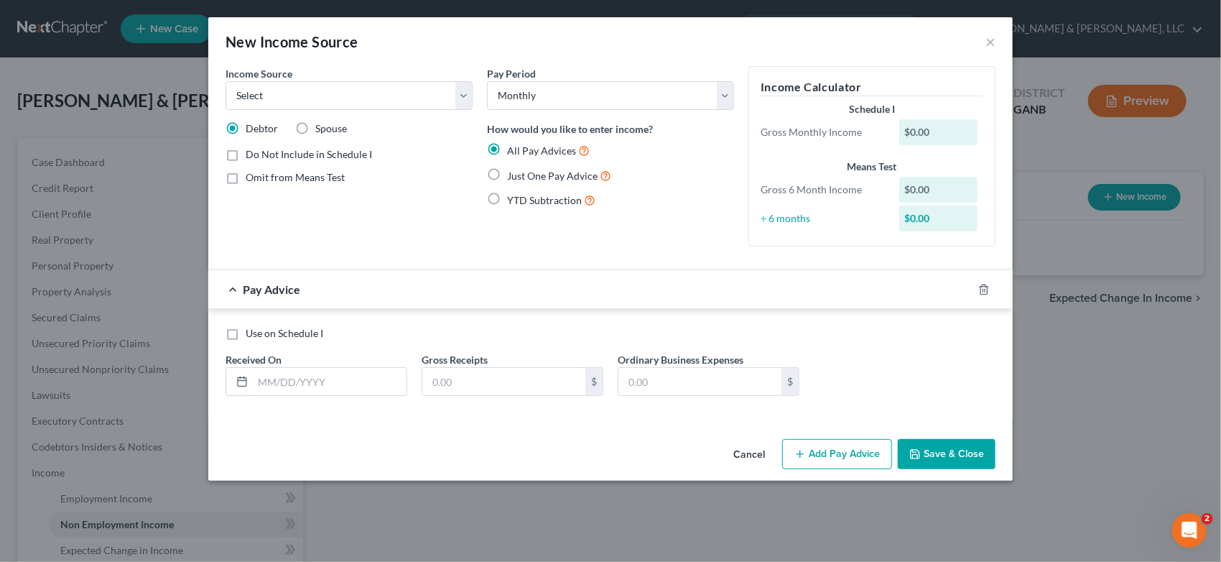
click at [507, 171] on label "Just One Pay Advice" at bounding box center [559, 175] width 104 height 17
click at [513, 171] on input "Just One Pay Advice" at bounding box center [517, 171] width 9 height 9
radio input "true"
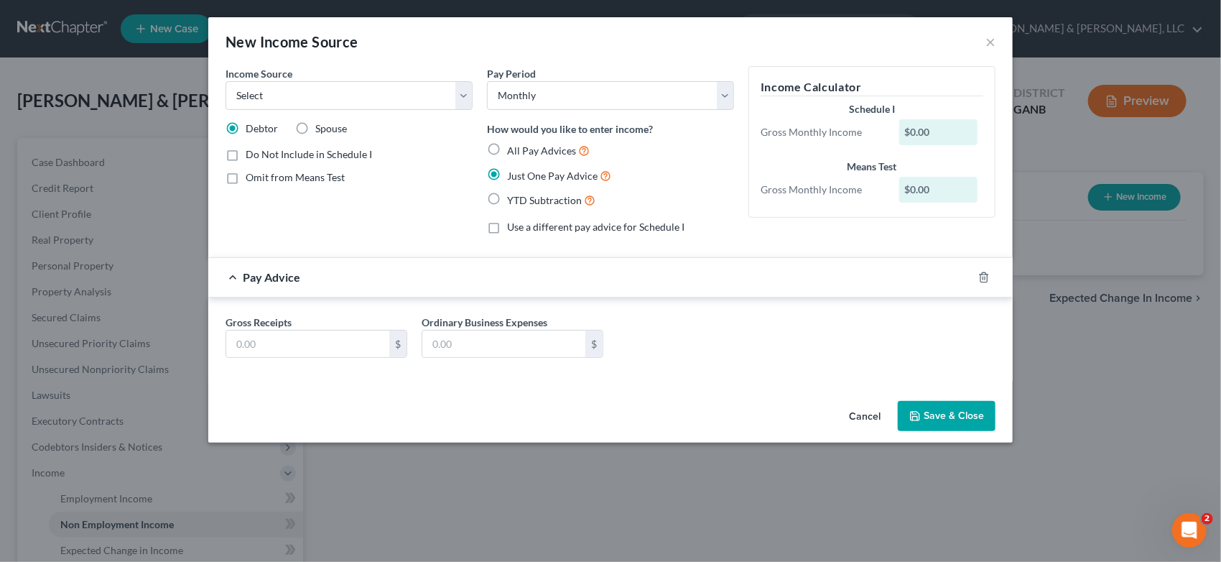
click at [939, 407] on button "Save & Close" at bounding box center [947, 416] width 98 height 30
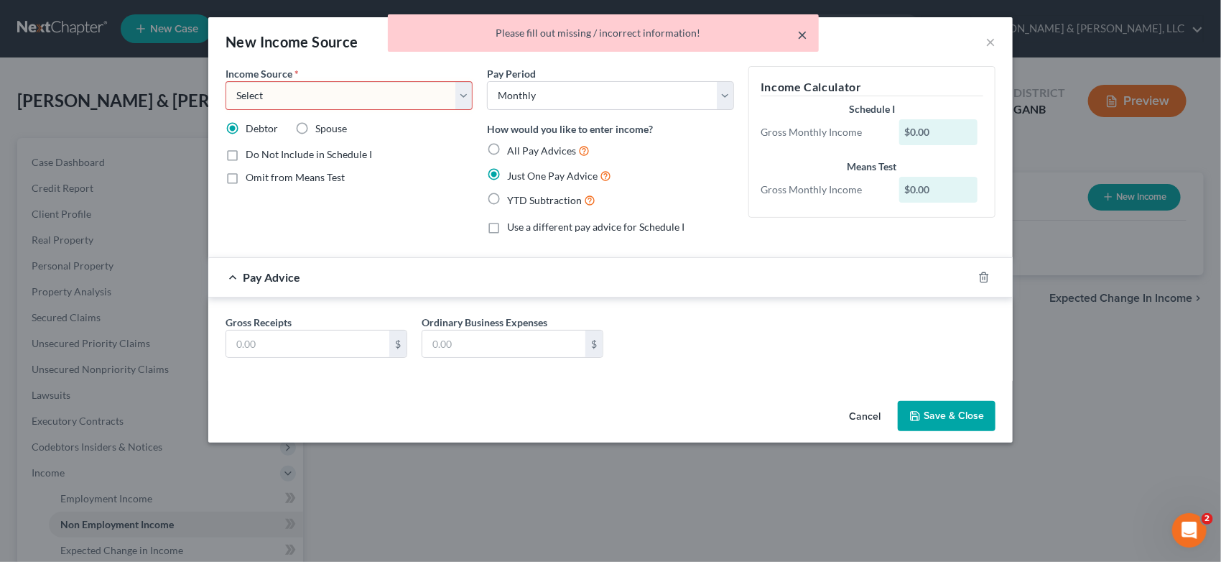
click at [800, 31] on button "×" at bounding box center [802, 34] width 10 height 17
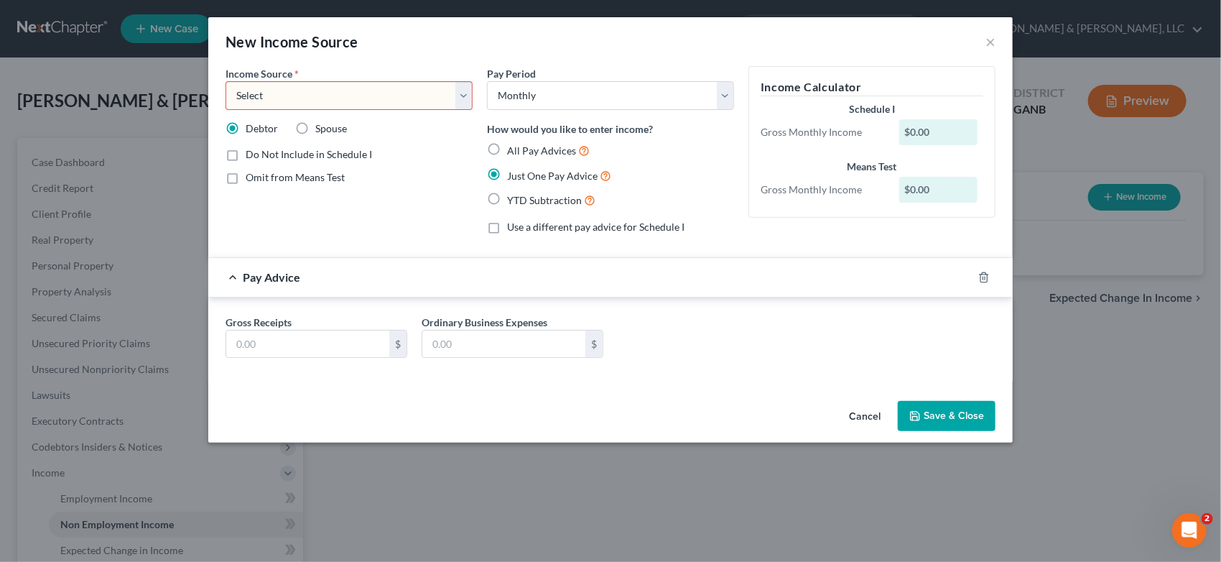
click at [463, 93] on select "Select Unemployment Disability (from employer) Pension Retirement Social Securi…" at bounding box center [349, 95] width 247 height 29
select select "4"
click at [226, 81] on select "Select Unemployment Disability (from employer) Pension Retirement Social Securi…" at bounding box center [349, 95] width 247 height 29
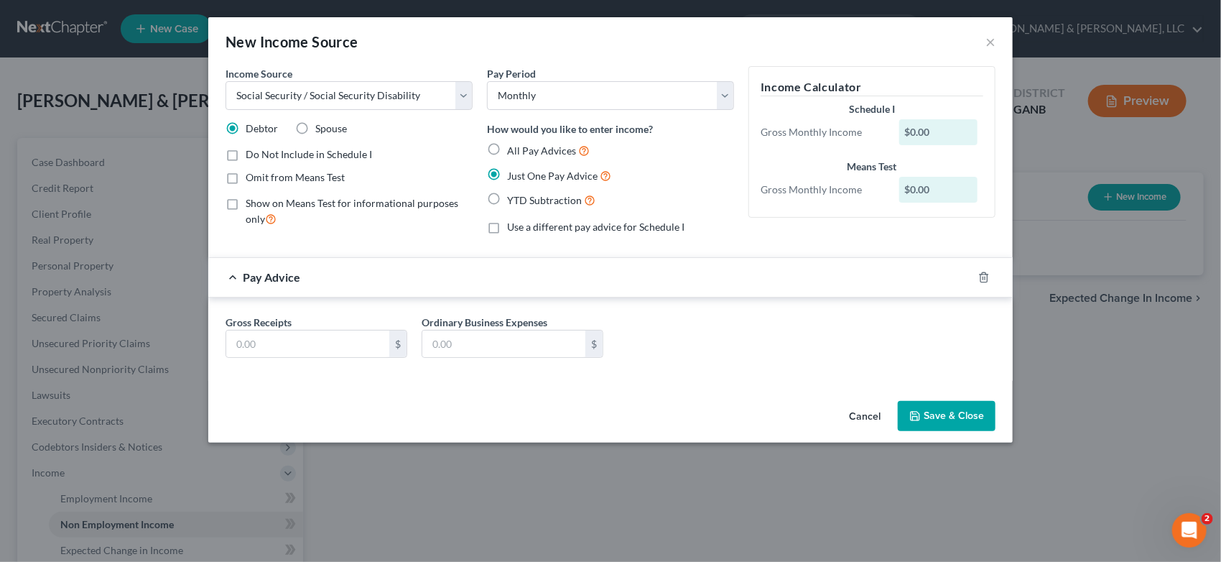
click at [932, 420] on button "Save & Close" at bounding box center [947, 416] width 98 height 30
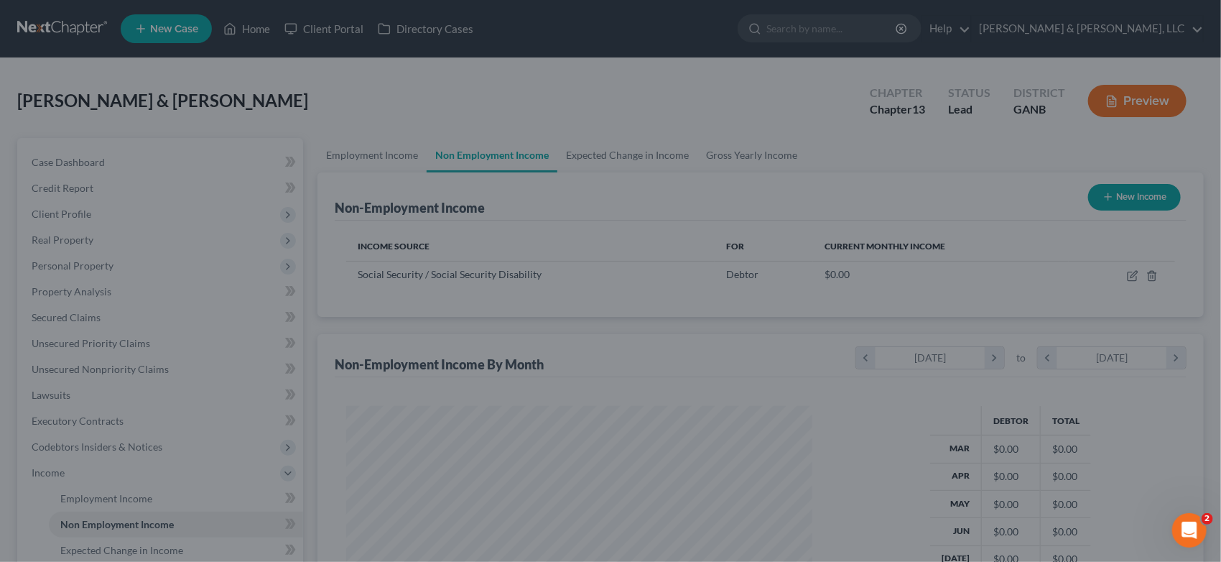
scroll to position [717976, 717738]
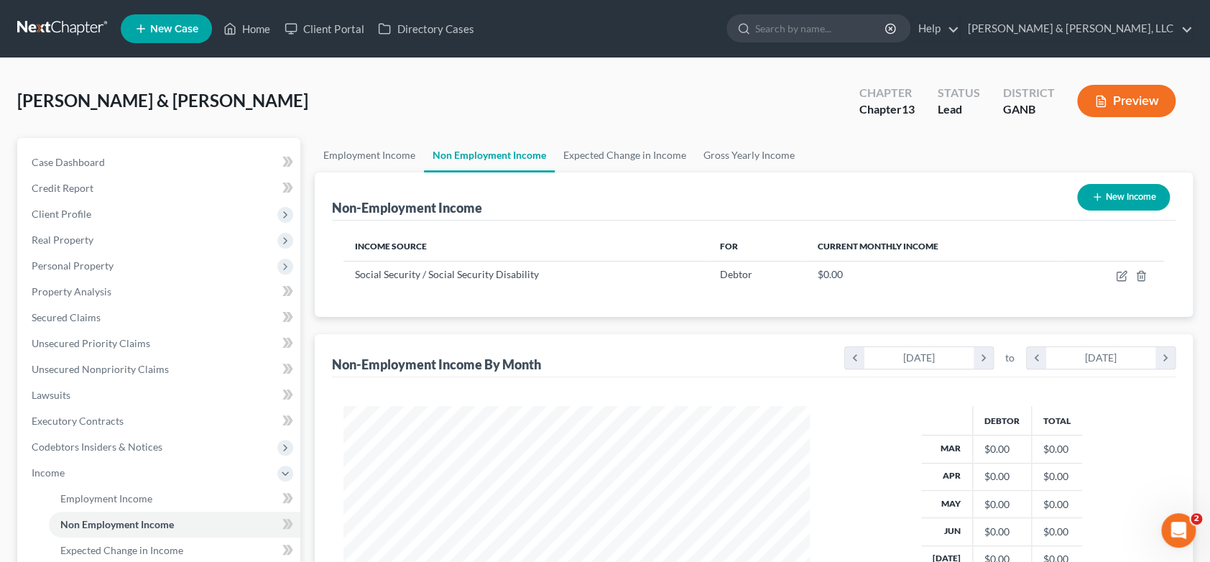
click at [1117, 194] on button "New Income" at bounding box center [1123, 197] width 93 height 27
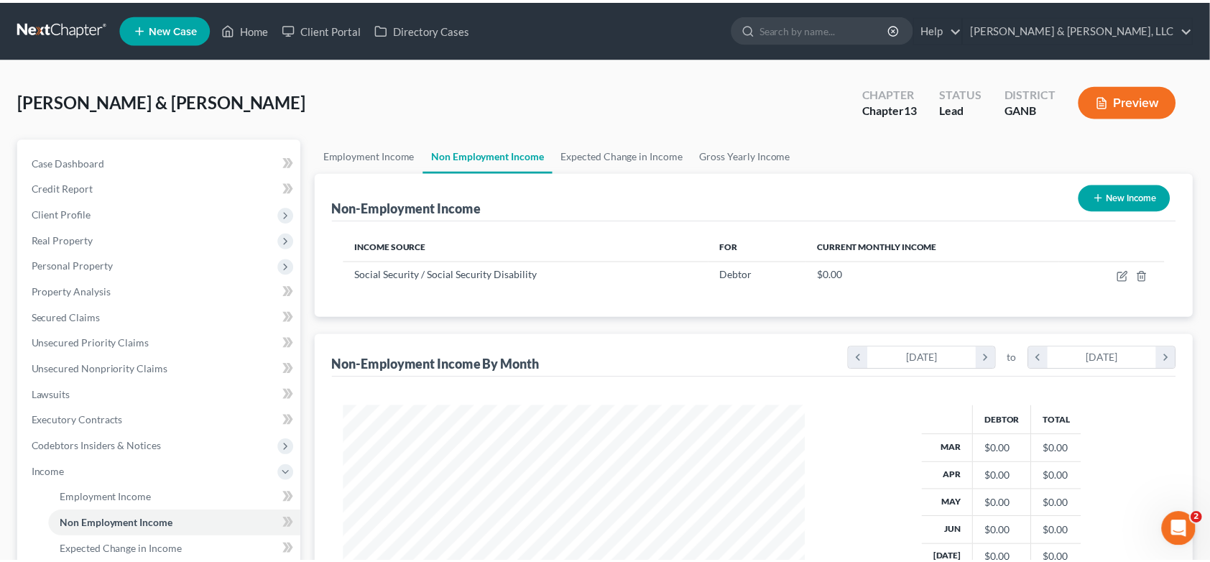
scroll to position [256, 500]
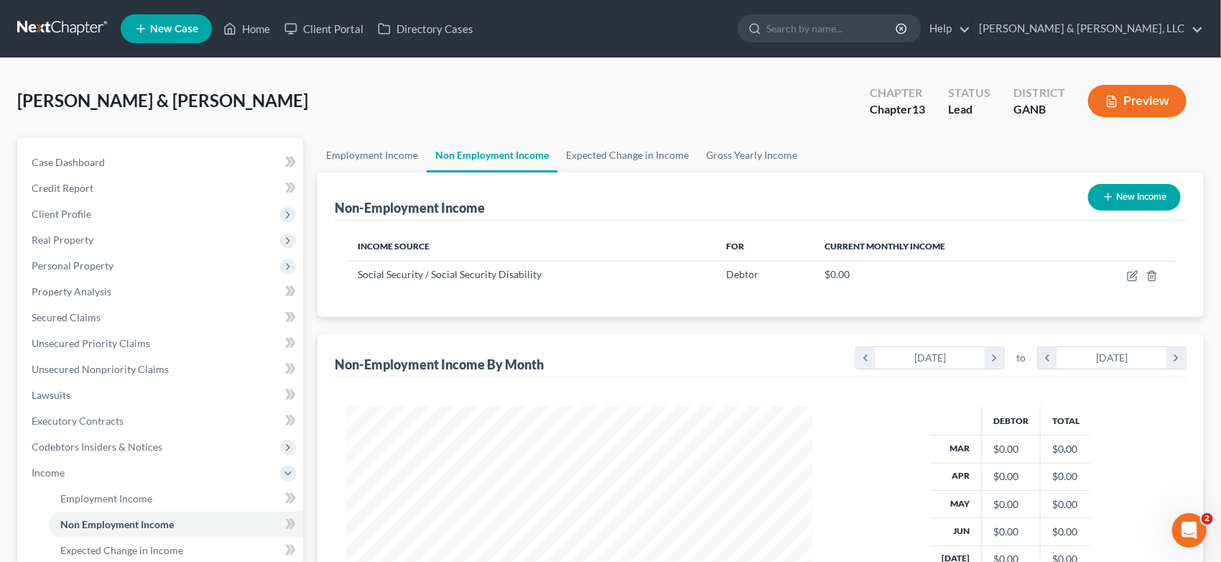
select select "0"
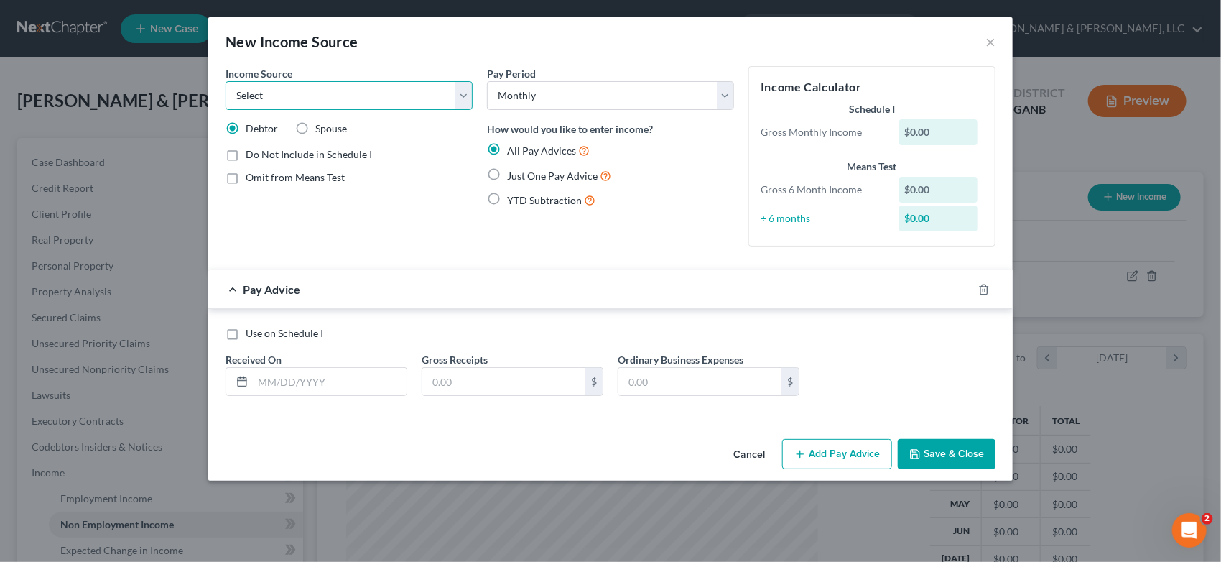
click at [463, 95] on select "Select Unemployment Disability (from employer) Pension Retirement Social Securi…" at bounding box center [349, 95] width 247 height 29
select select "4"
click at [226, 81] on select "Select Unemployment Disability (from employer) Pension Retirement Social Securi…" at bounding box center [349, 95] width 247 height 29
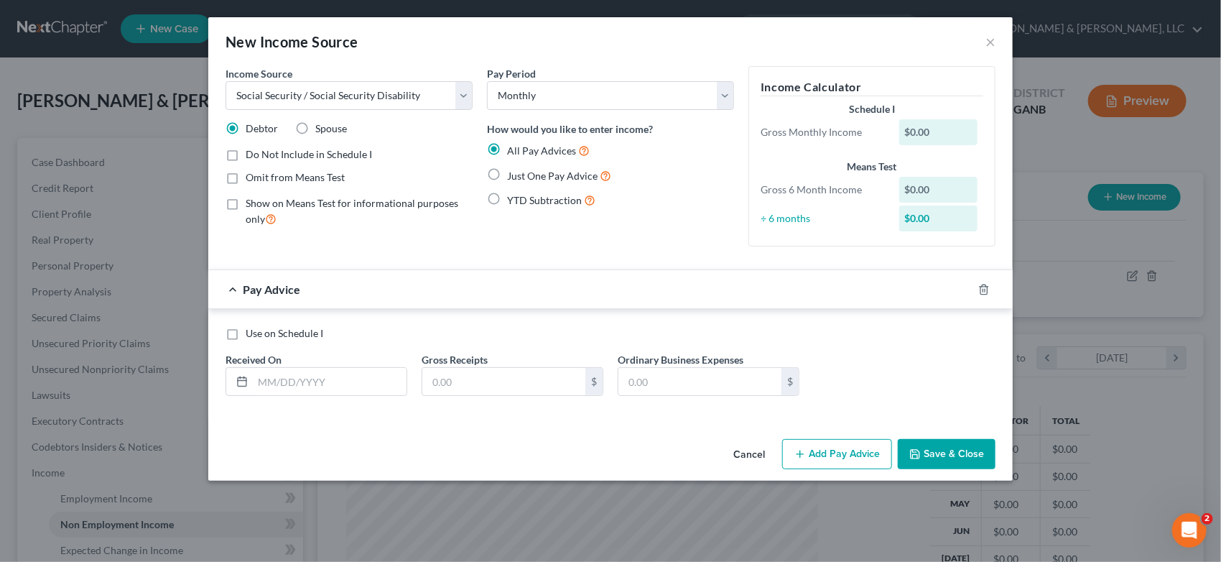
click at [507, 172] on label "Just One Pay Advice" at bounding box center [559, 175] width 104 height 17
click at [513, 172] on input "Just One Pay Advice" at bounding box center [517, 171] width 9 height 9
radio input "true"
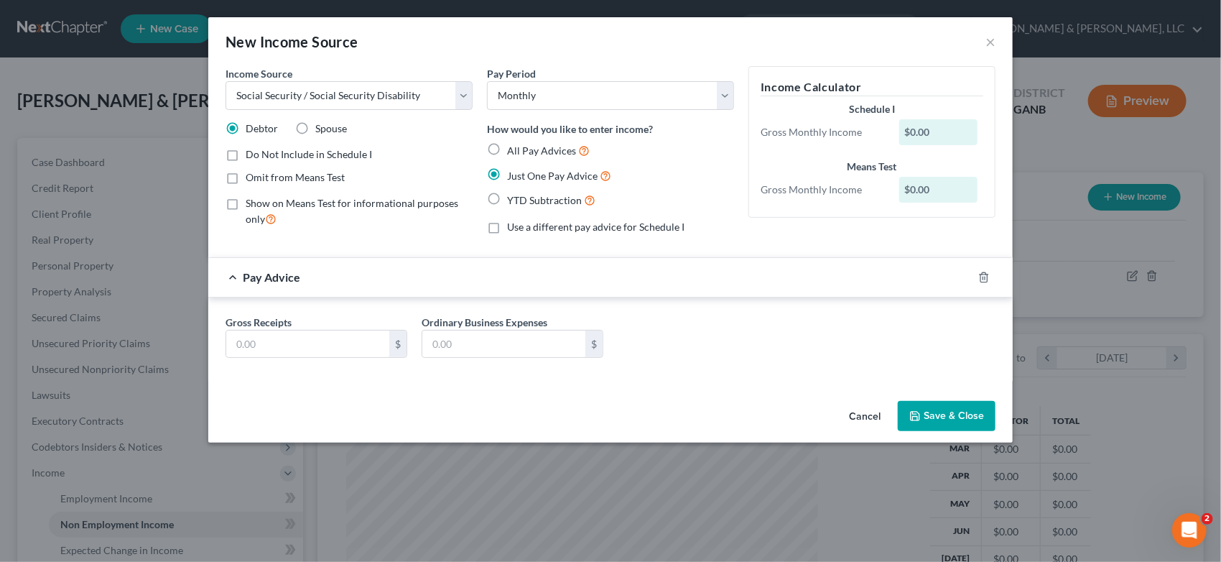
click at [969, 411] on button "Save & Close" at bounding box center [947, 416] width 98 height 30
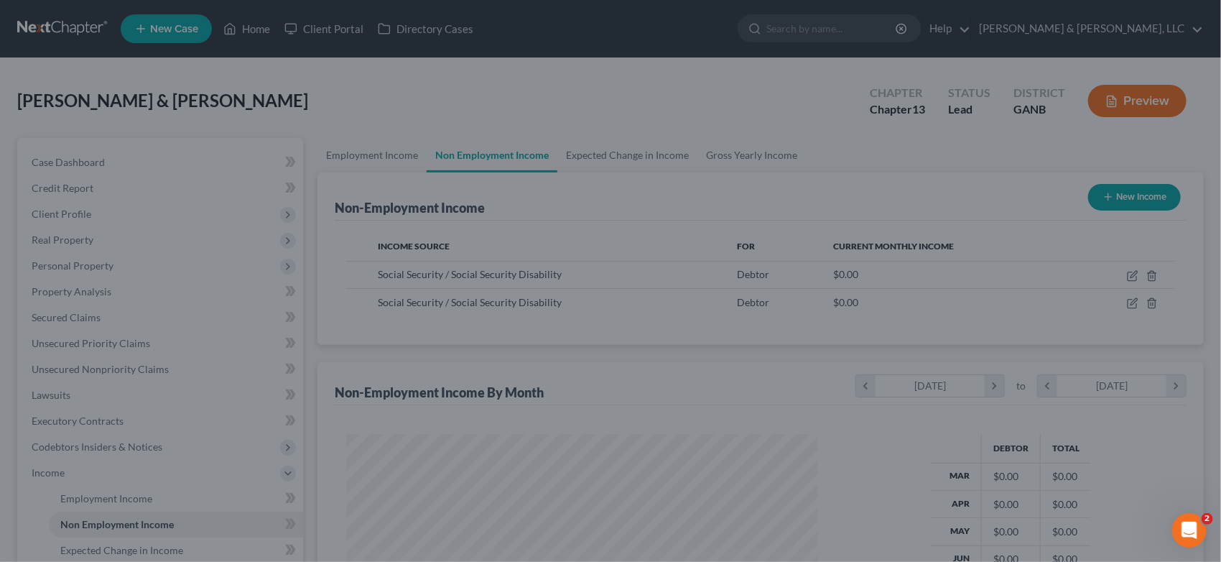
scroll to position [717976, 717738]
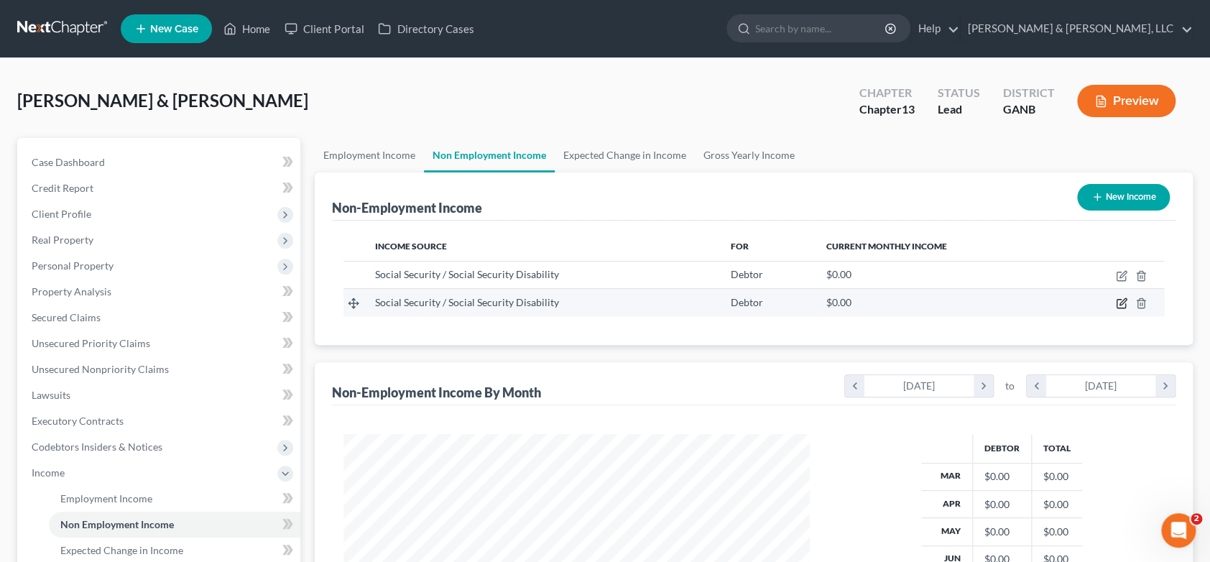
click at [1123, 299] on icon "button" at bounding box center [1120, 302] width 11 height 11
select select "4"
select select "0"
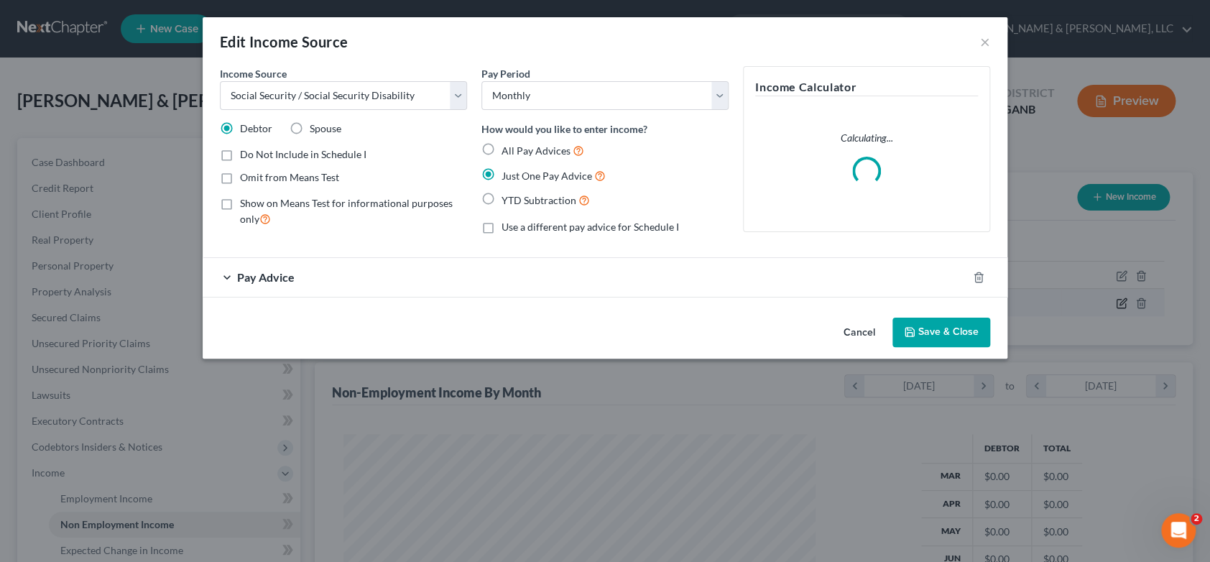
scroll to position [256, 500]
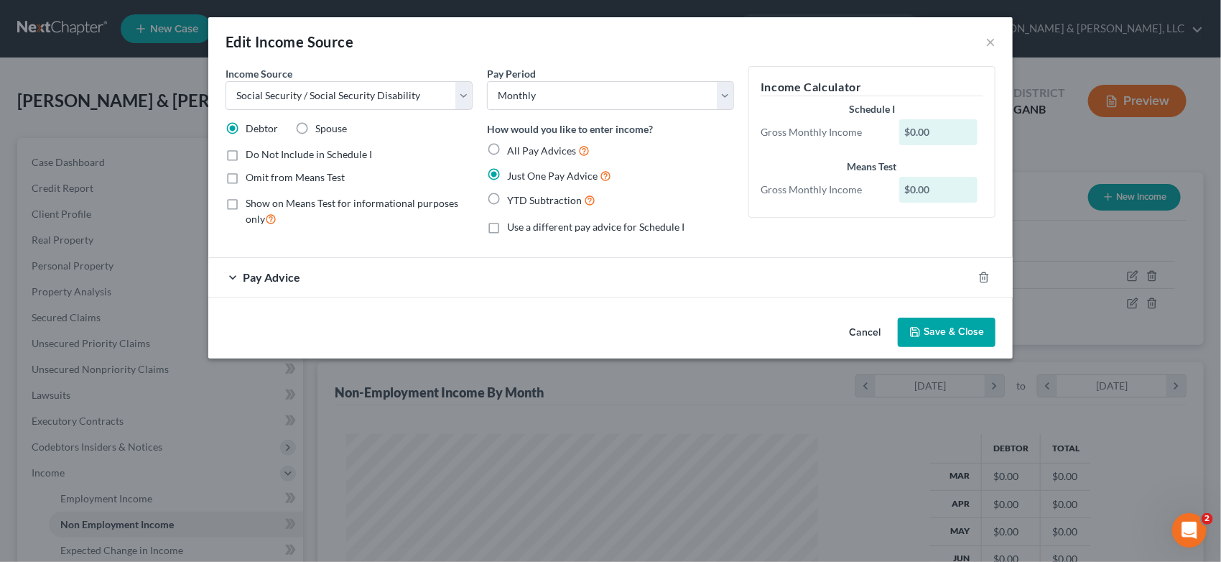
click at [315, 128] on label "Spouse" at bounding box center [331, 128] width 32 height 14
click at [321, 128] on input "Spouse" at bounding box center [325, 125] width 9 height 9
radio input "true"
click at [963, 320] on button "Save & Close" at bounding box center [947, 332] width 98 height 30
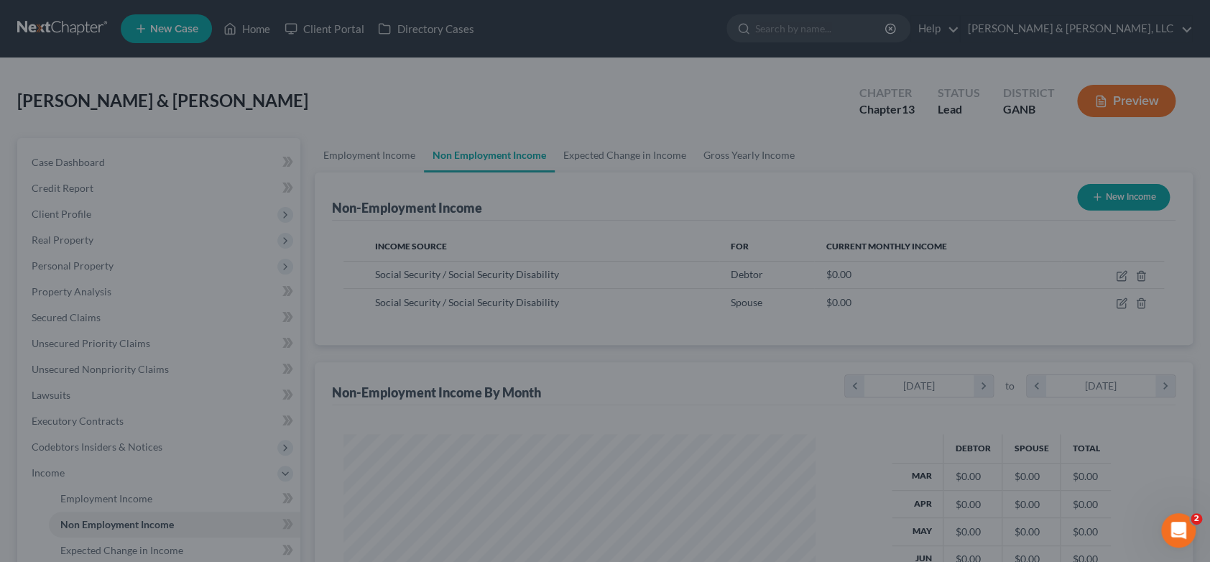
scroll to position [717976, 717738]
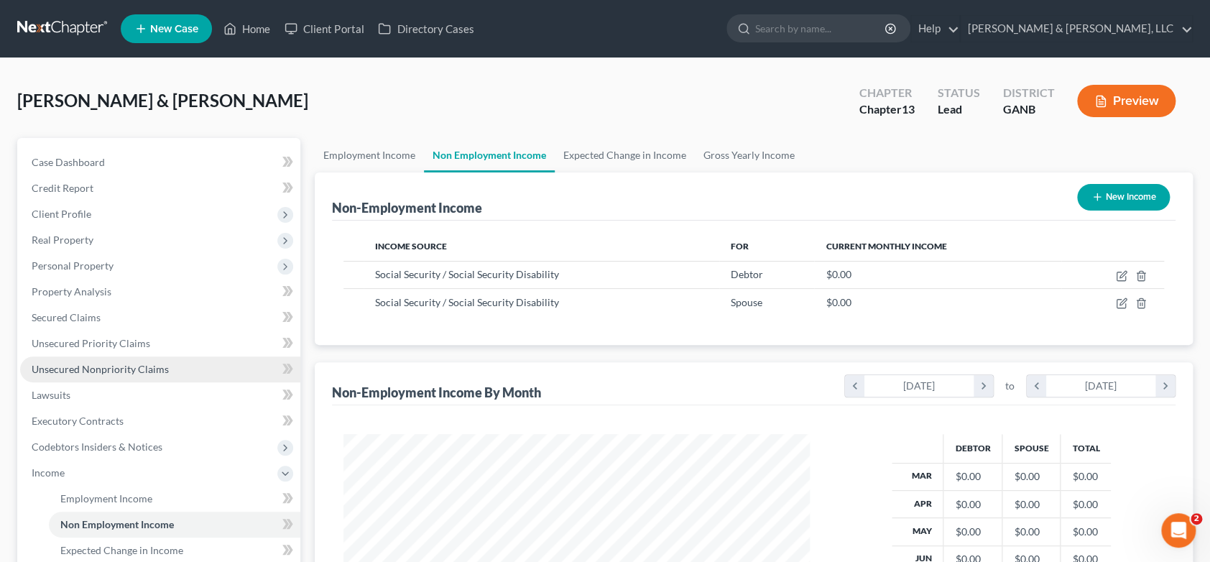
click at [142, 368] on span "Unsecured Nonpriority Claims" at bounding box center [100, 369] width 137 height 12
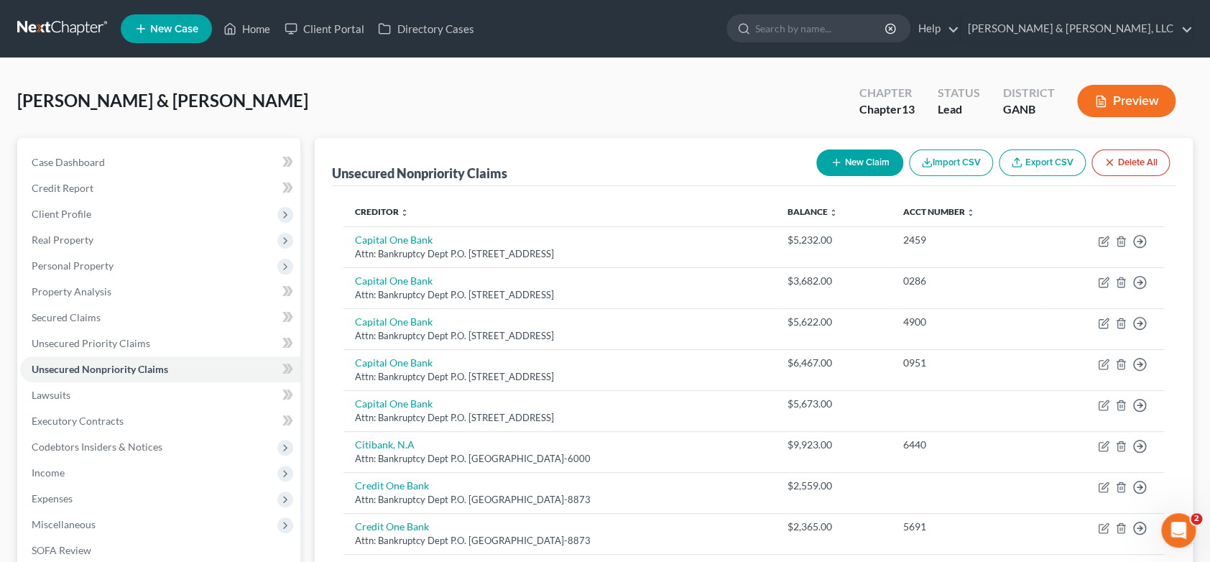
click at [856, 159] on button "New Claim" at bounding box center [859, 162] width 87 height 27
select select "2"
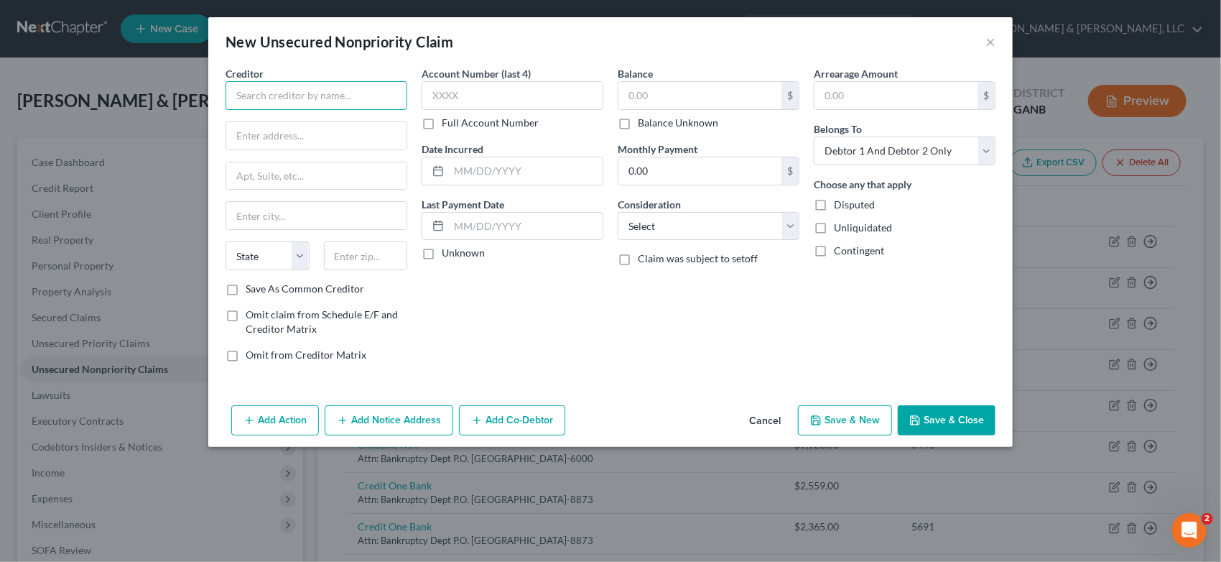
click at [297, 106] on input "text" at bounding box center [317, 95] width 182 height 29
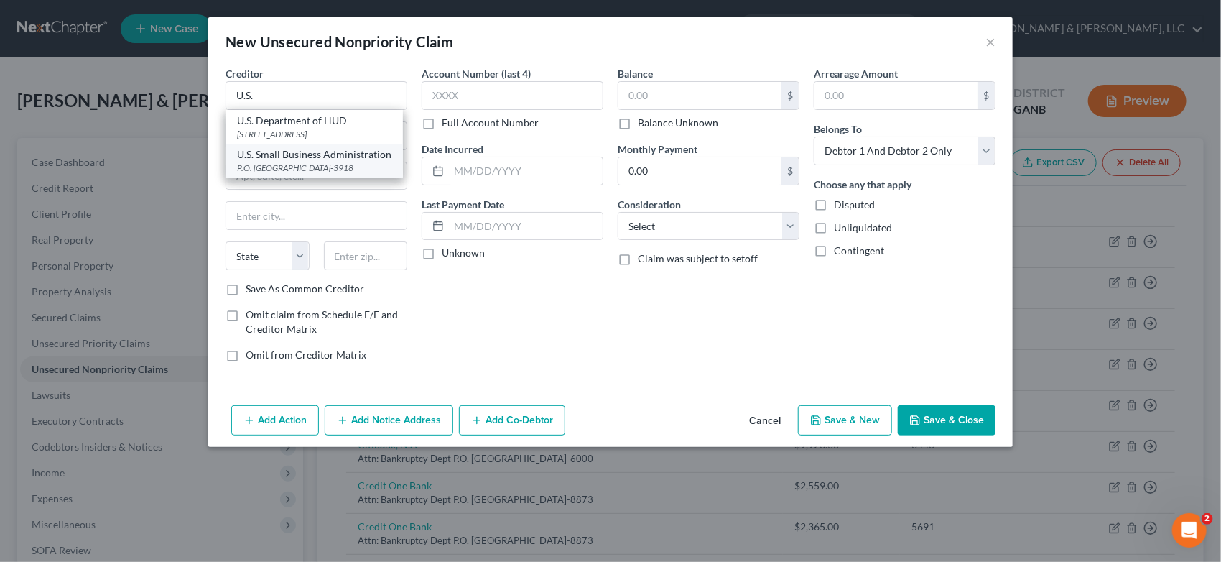
click at [328, 174] on div "P.O. [GEOGRAPHIC_DATA]-3918" at bounding box center [314, 168] width 154 height 12
type input "U.S. Small Business Administration"
type input "P.O. Box 3918"
type input "[GEOGRAPHIC_DATA]"
select select "38"
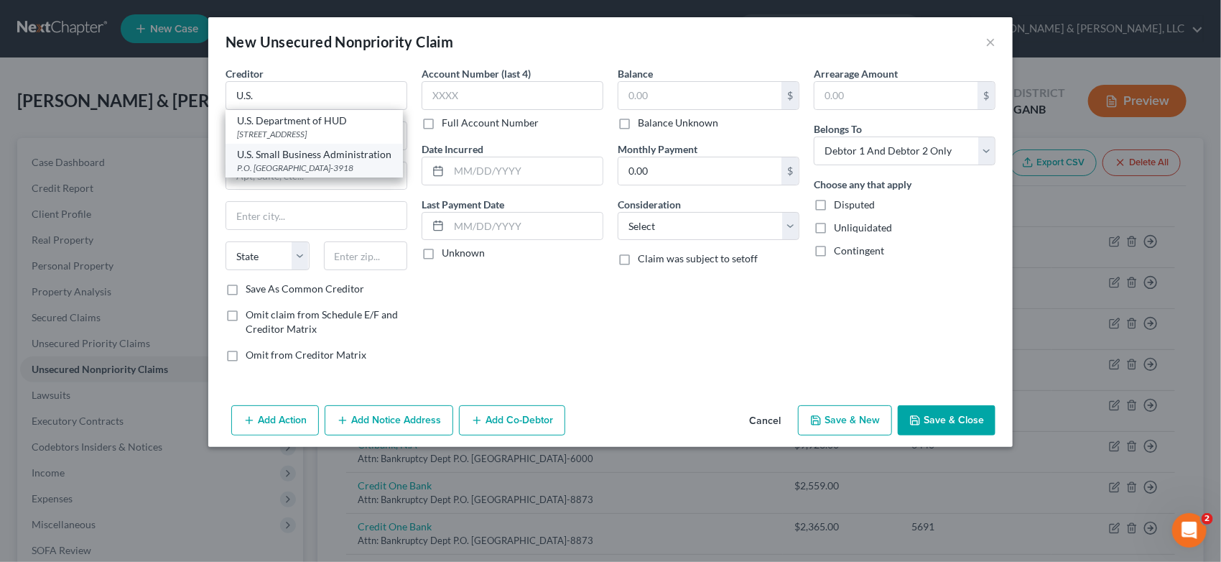
type input "97208-3918"
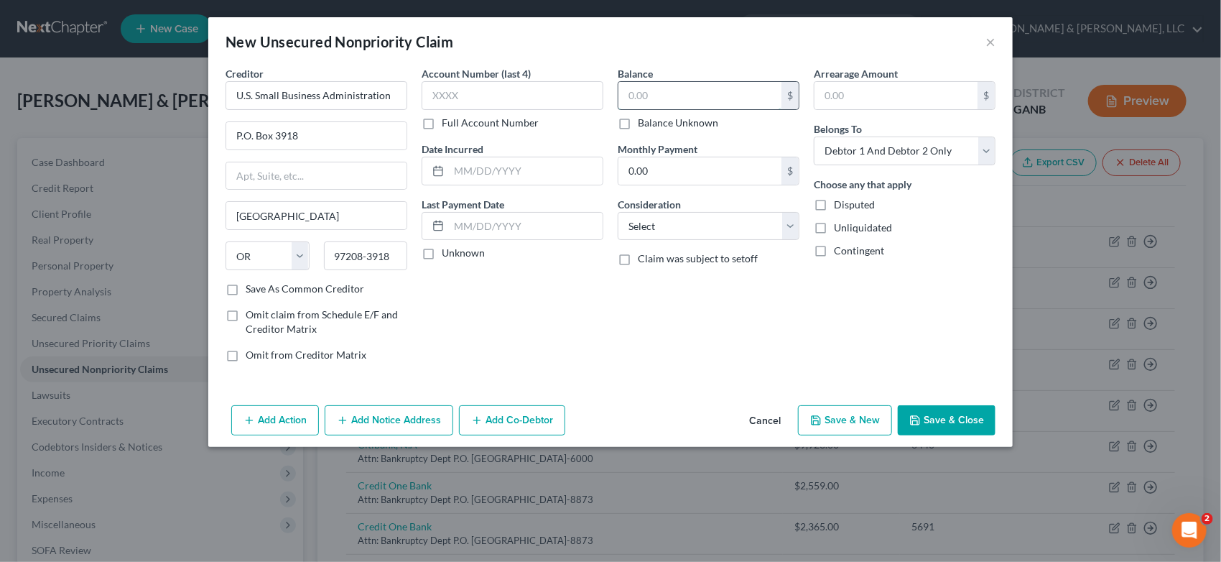
click at [665, 98] on input "text" at bounding box center [699, 95] width 163 height 27
type input "126,042.00"
click at [790, 225] on select "Select Cable / Satellite Services Collection Agency Credit Card Debt Debt Couns…" at bounding box center [709, 226] width 182 height 29
select select "10"
click at [618, 212] on select "Select Cable / Satellite Services Collection Agency Credit Card Debt Debt Couns…" at bounding box center [709, 226] width 182 height 29
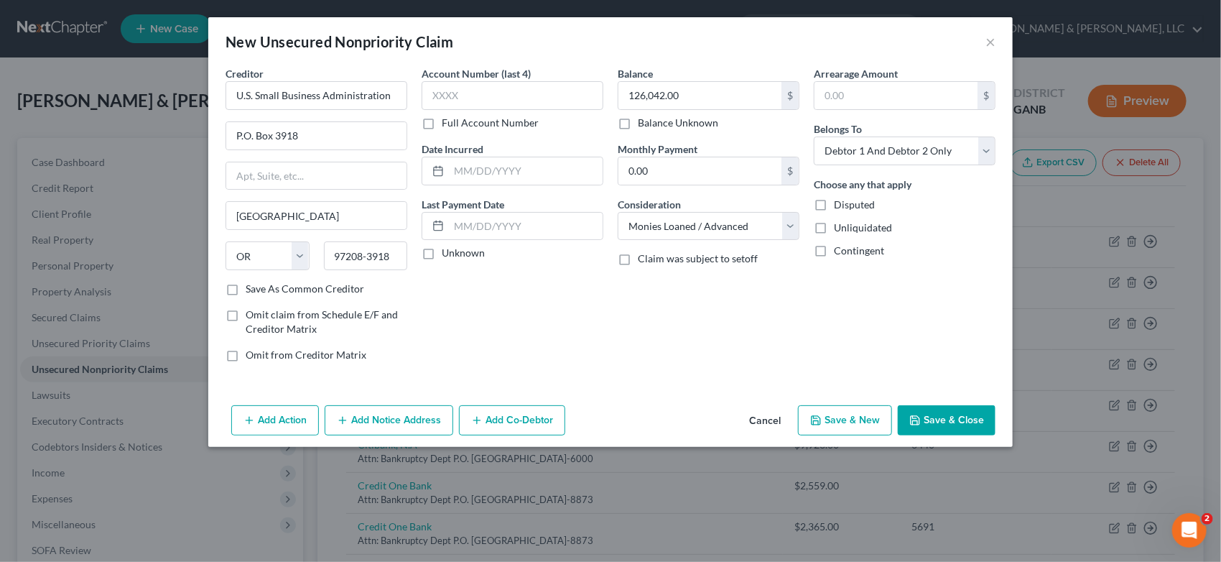
click at [938, 418] on button "Save & Close" at bounding box center [947, 420] width 98 height 30
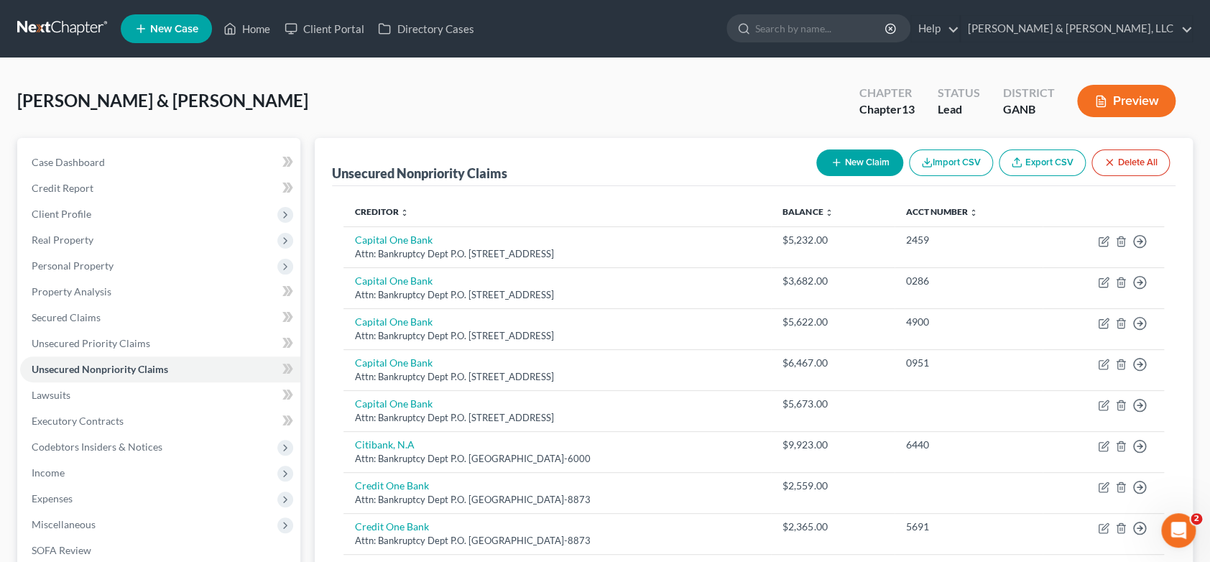
click at [1204, 493] on div "[PERSON_NAME] & [PERSON_NAME] Upgraded Chapter Chapter 13 Status Lead District …" at bounding box center [605, 466] width 1210 height 817
click at [1201, 478] on div "[PERSON_NAME] & [PERSON_NAME] Upgraded Chapter Chapter 13 Status Lead District …" at bounding box center [605, 466] width 1210 height 817
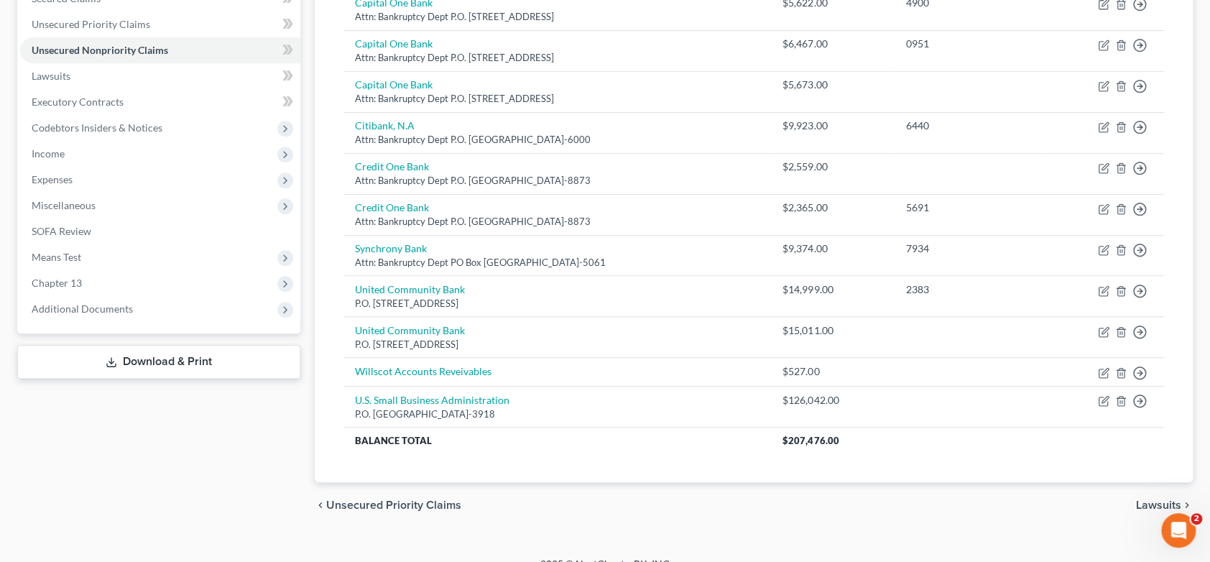
scroll to position [338, 0]
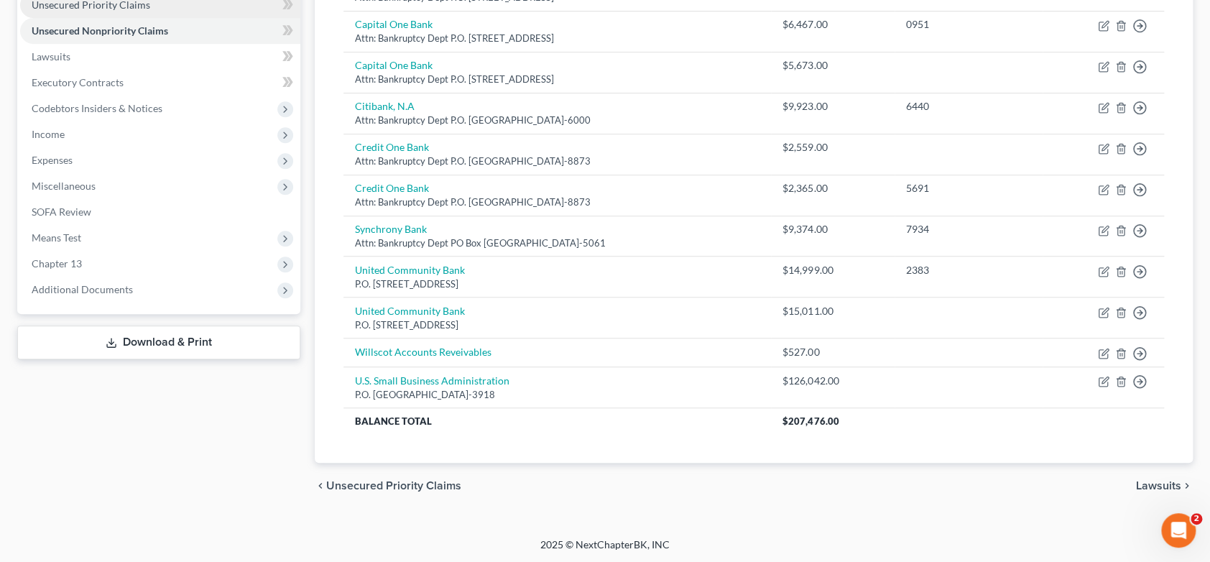
click at [167, 5] on link "Unsecured Priority Claims" at bounding box center [160, 5] width 280 height 26
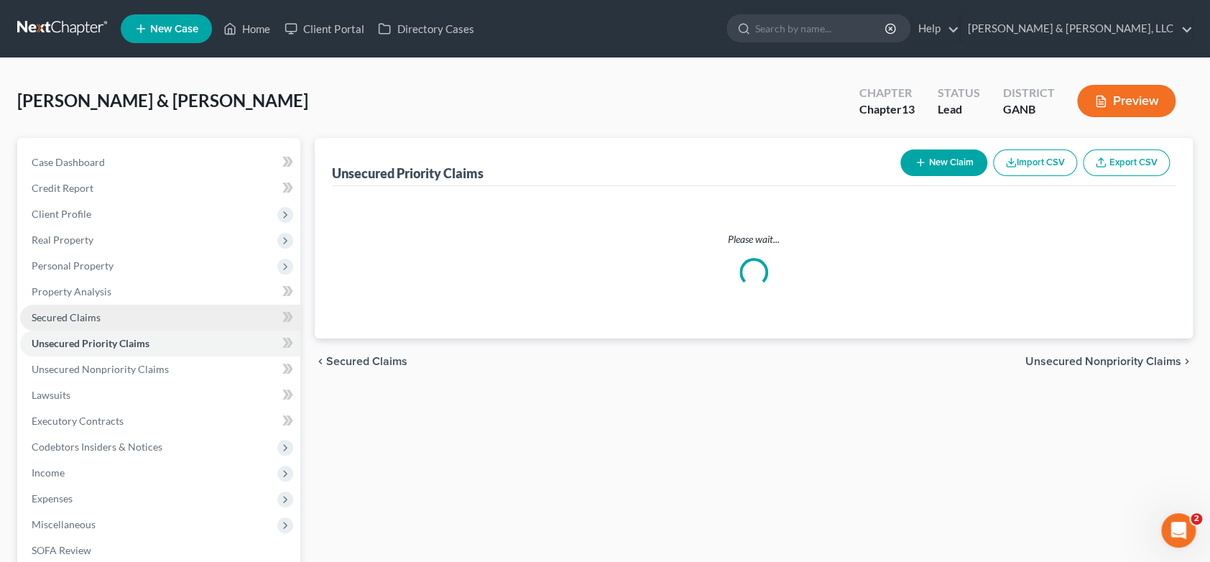
click at [72, 315] on span "Secured Claims" at bounding box center [66, 317] width 69 height 12
